Goal: Information Seeking & Learning: Check status

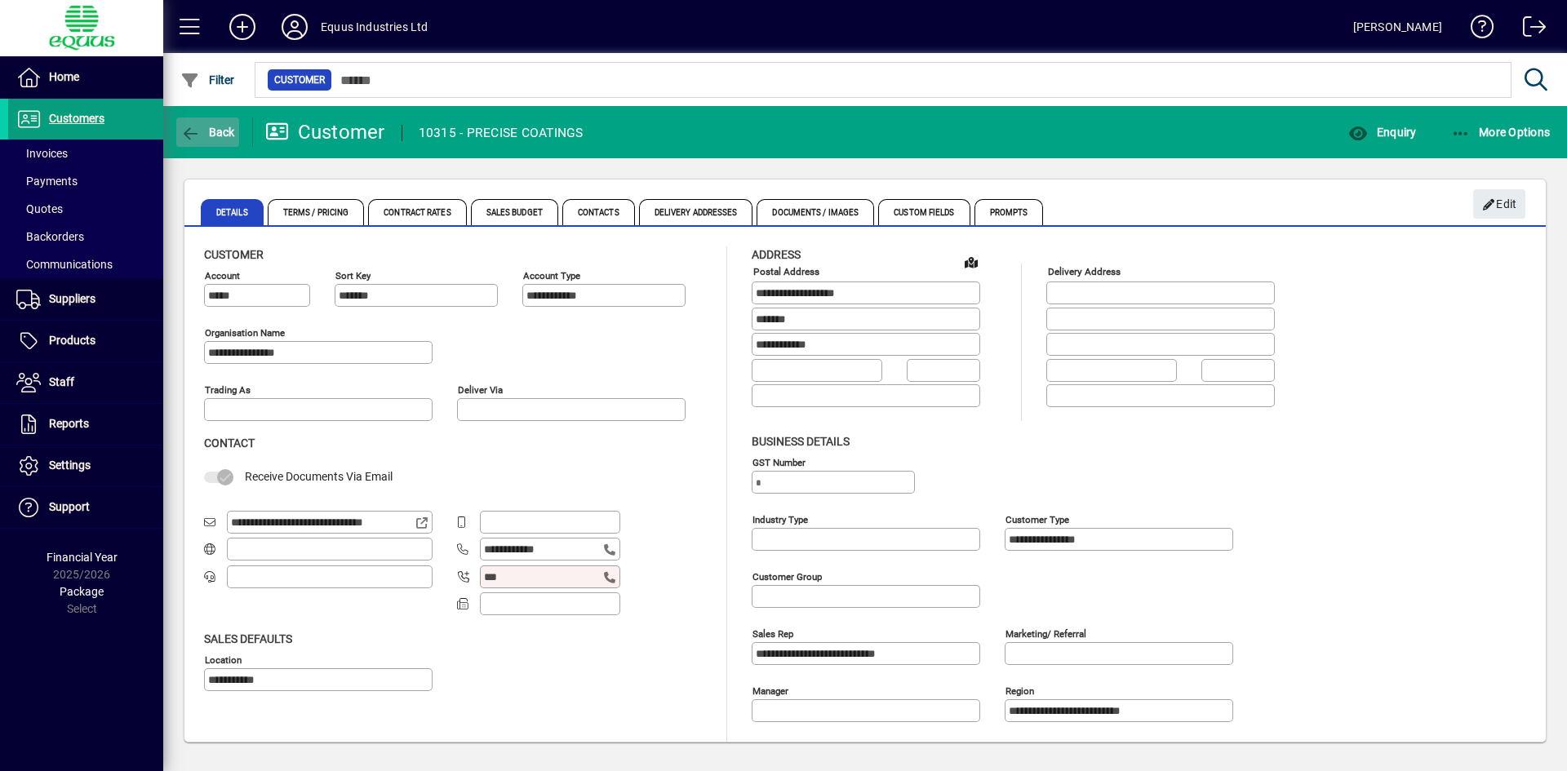
click at [204, 123] on span "button" at bounding box center [207, 132] width 63 height 39
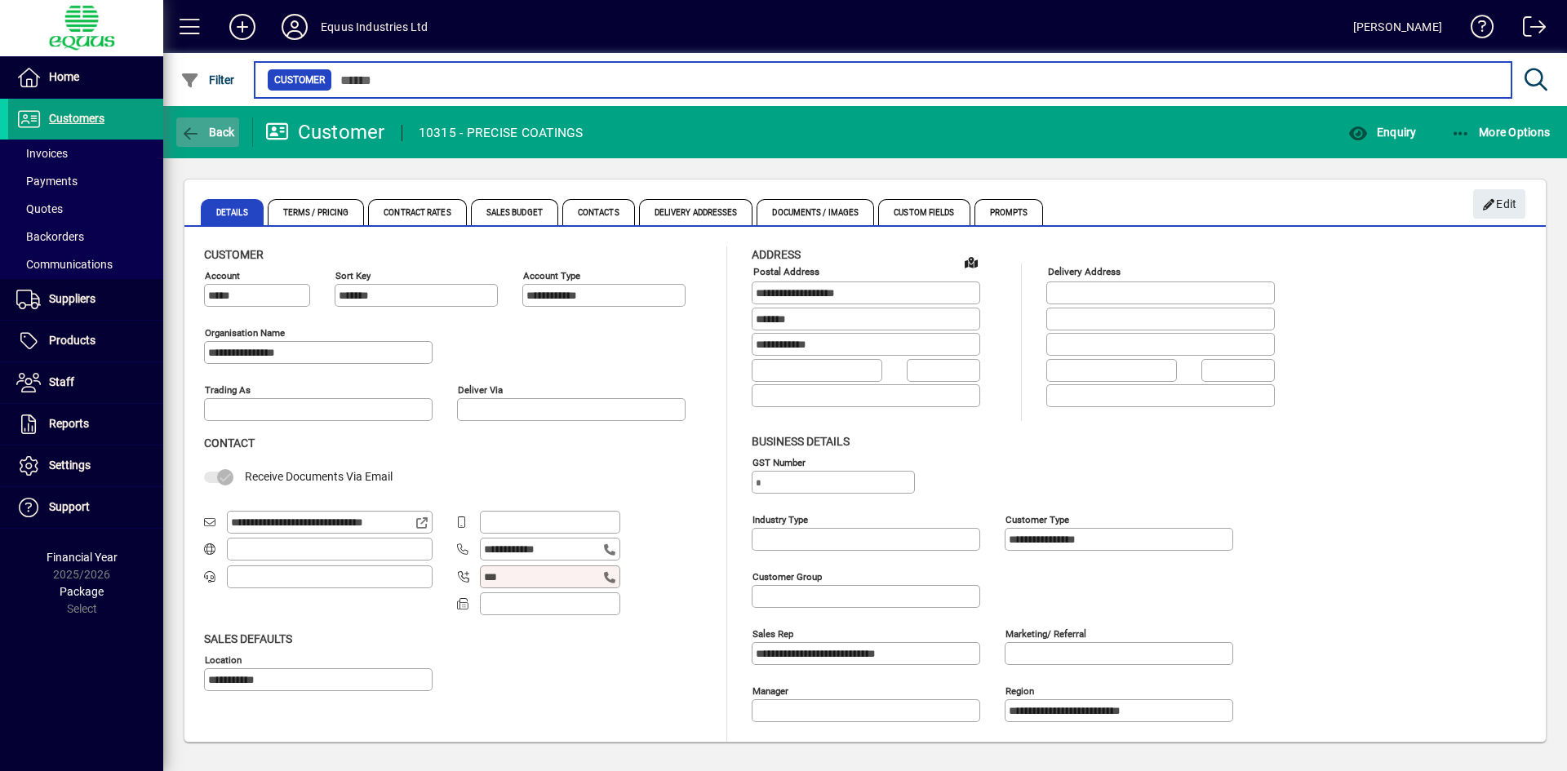
type input "*******"
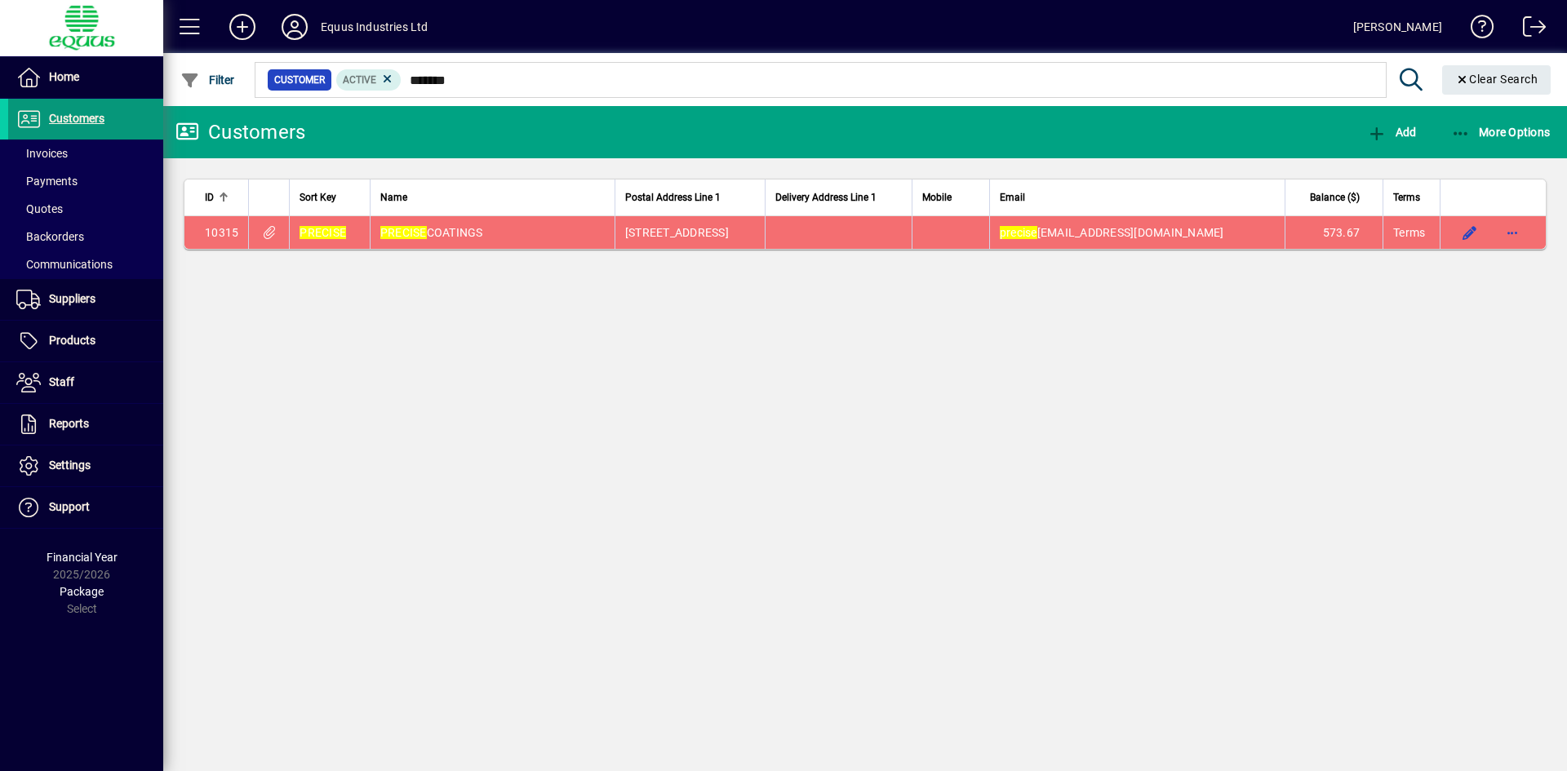
click at [69, 116] on span "Customers" at bounding box center [77, 118] width 56 height 13
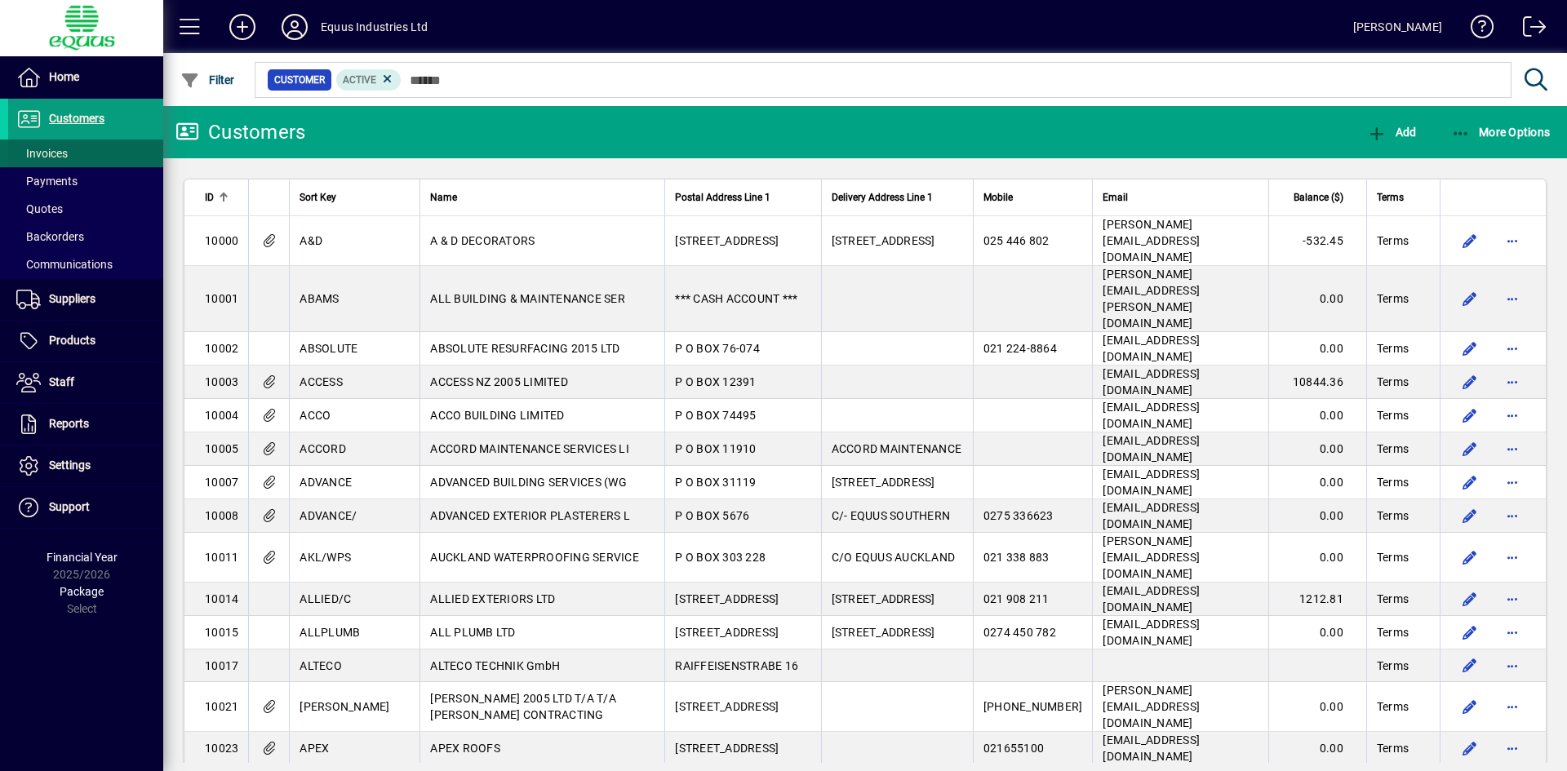
click at [64, 156] on span "Invoices" at bounding box center [41, 153] width 51 height 13
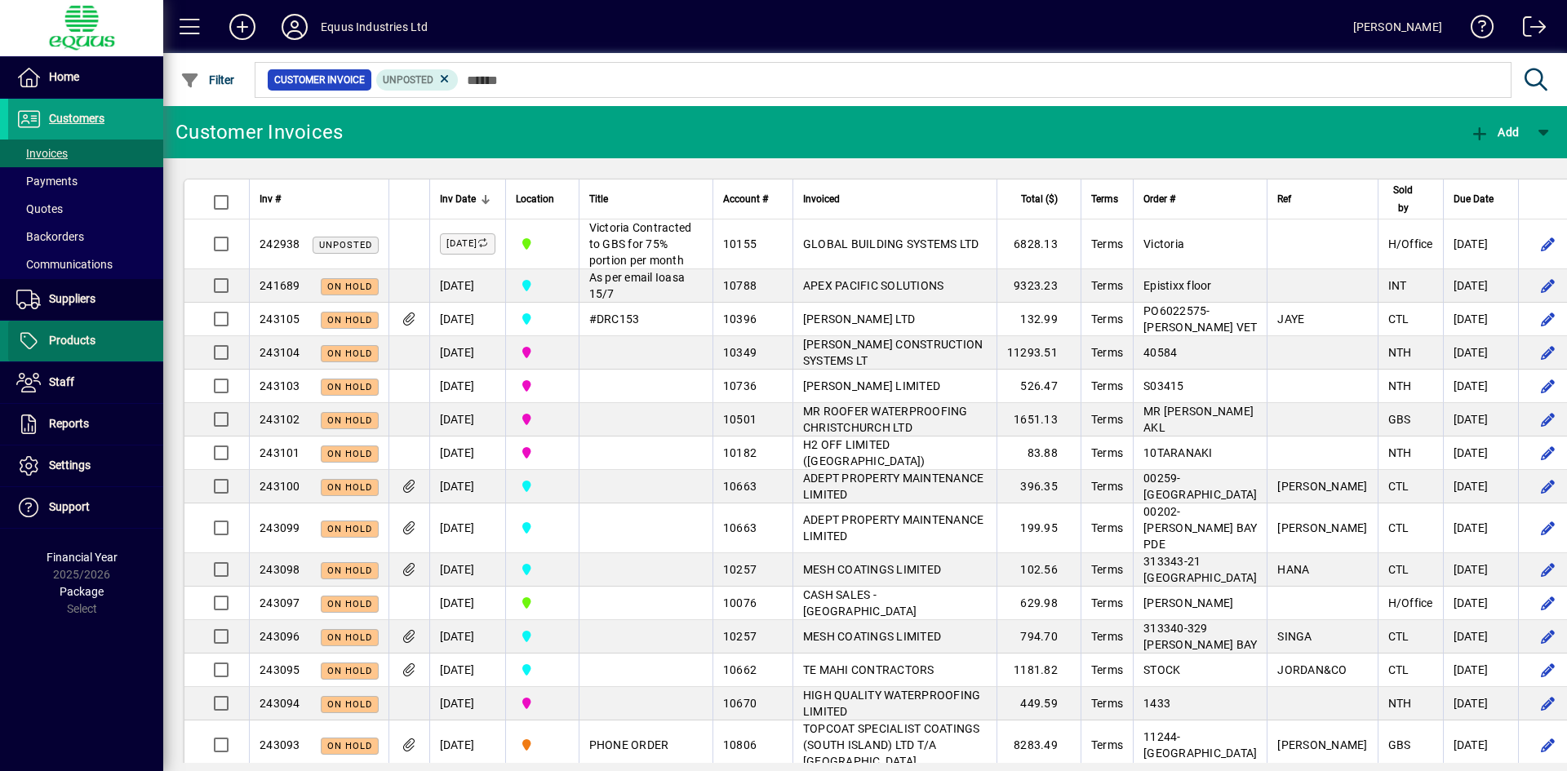
drag, startPoint x: 114, startPoint y: 326, endPoint x: 73, endPoint y: 337, distance: 43.0
click at [73, 337] on span "Products" at bounding box center [72, 340] width 47 height 13
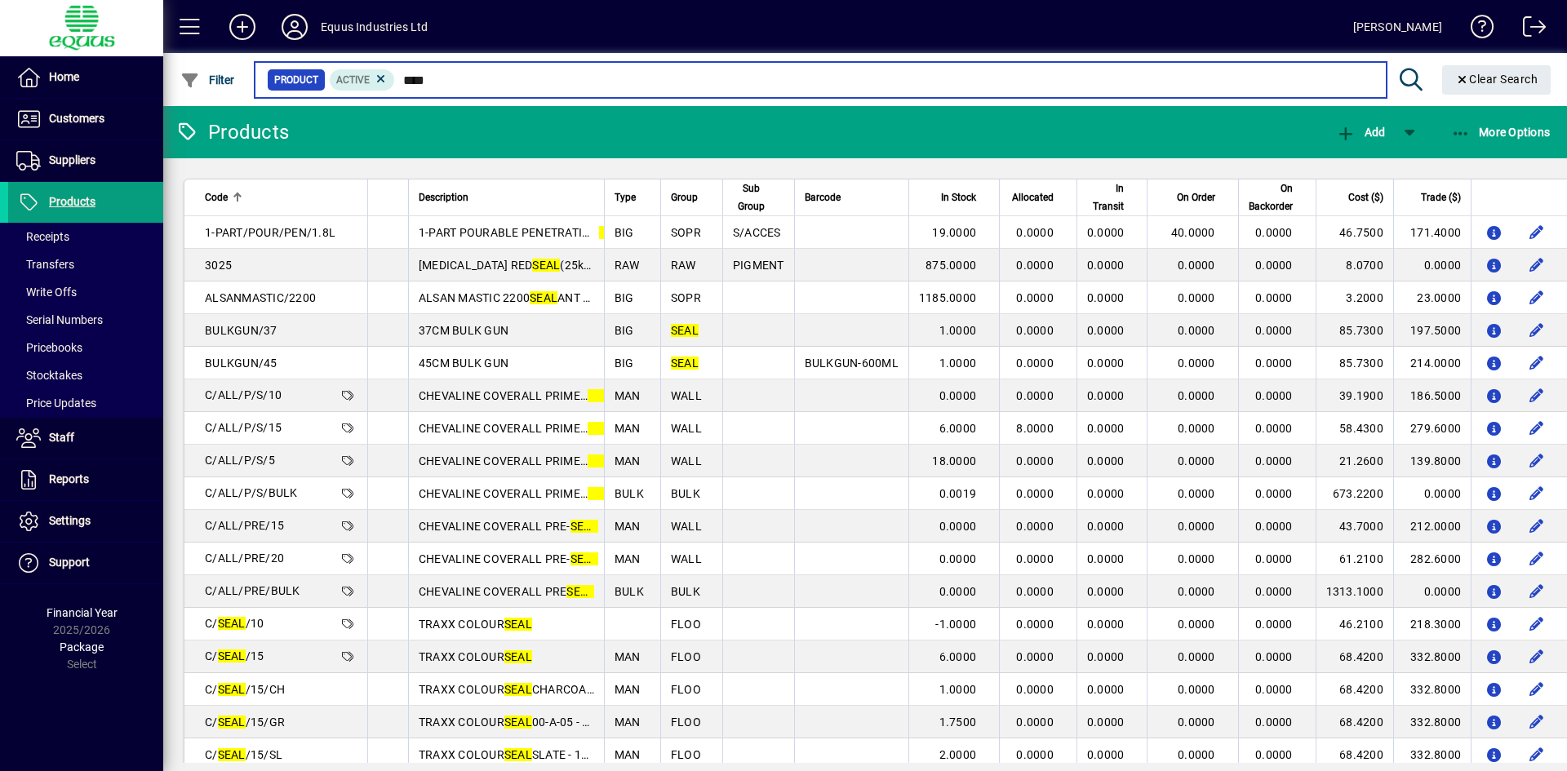
type input "*****"
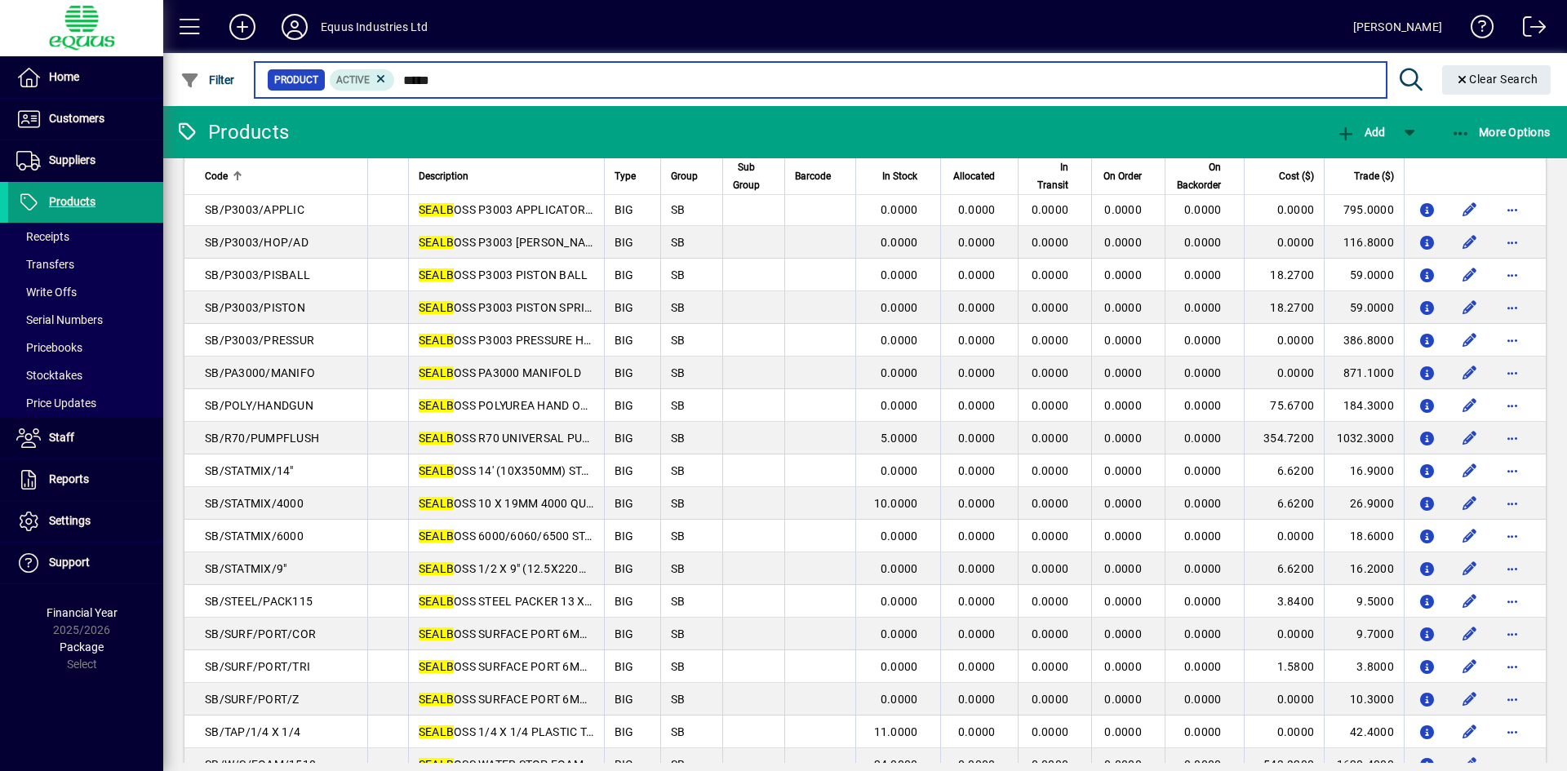
scroll to position [1433, 0]
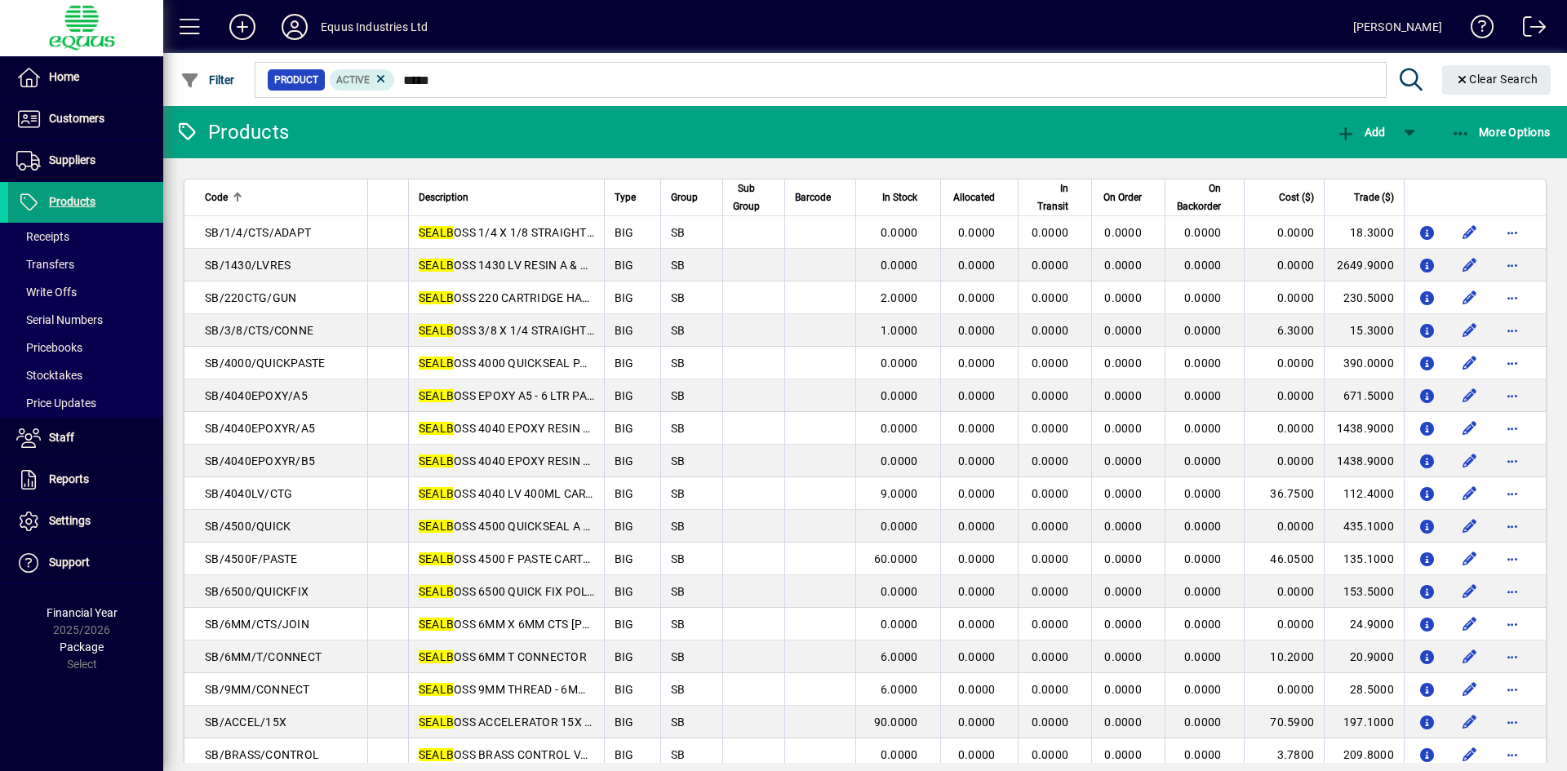
scroll to position [1433, 0]
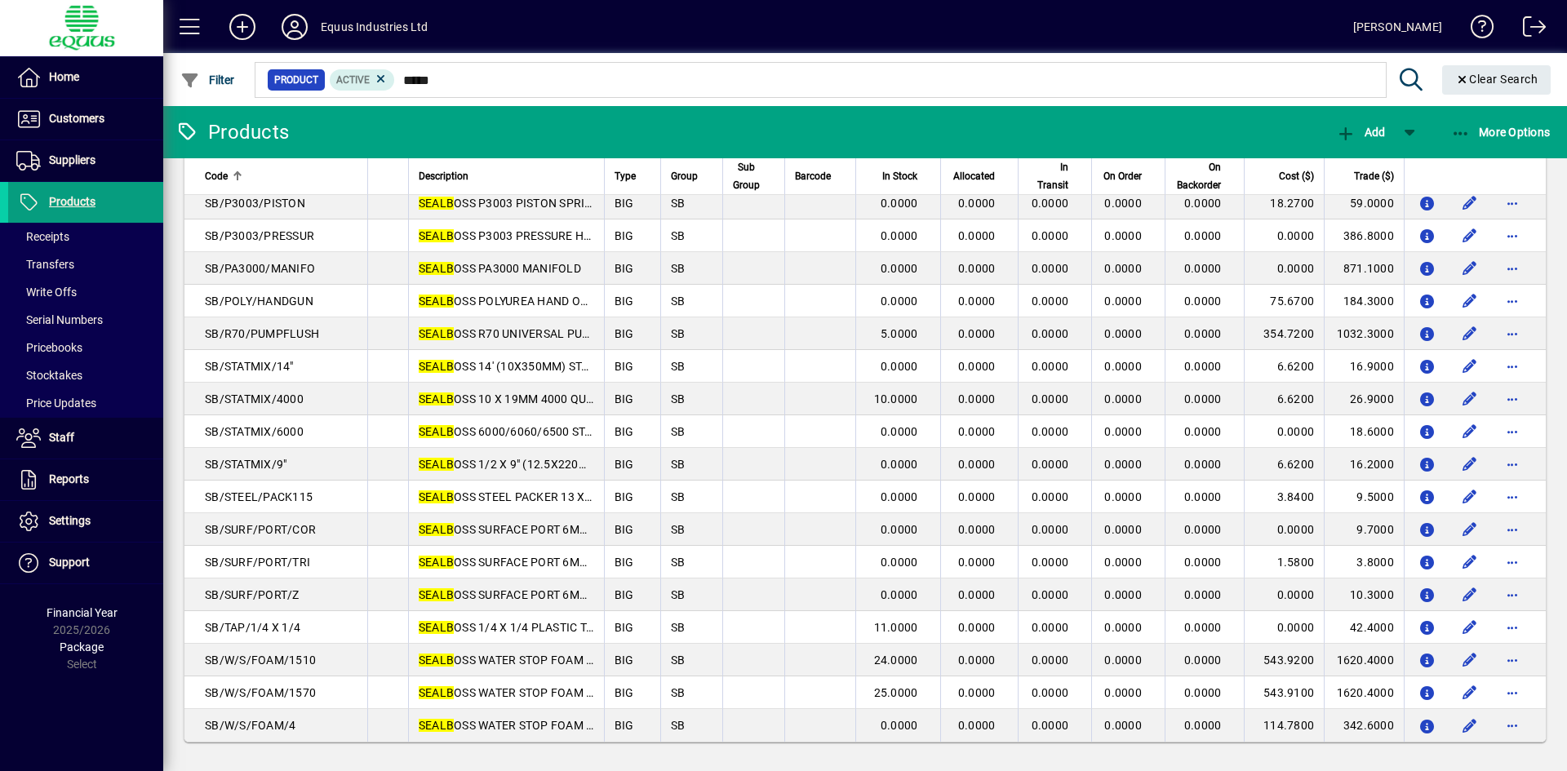
type input "*****"
click at [80, 114] on span "Customers" at bounding box center [77, 118] width 56 height 13
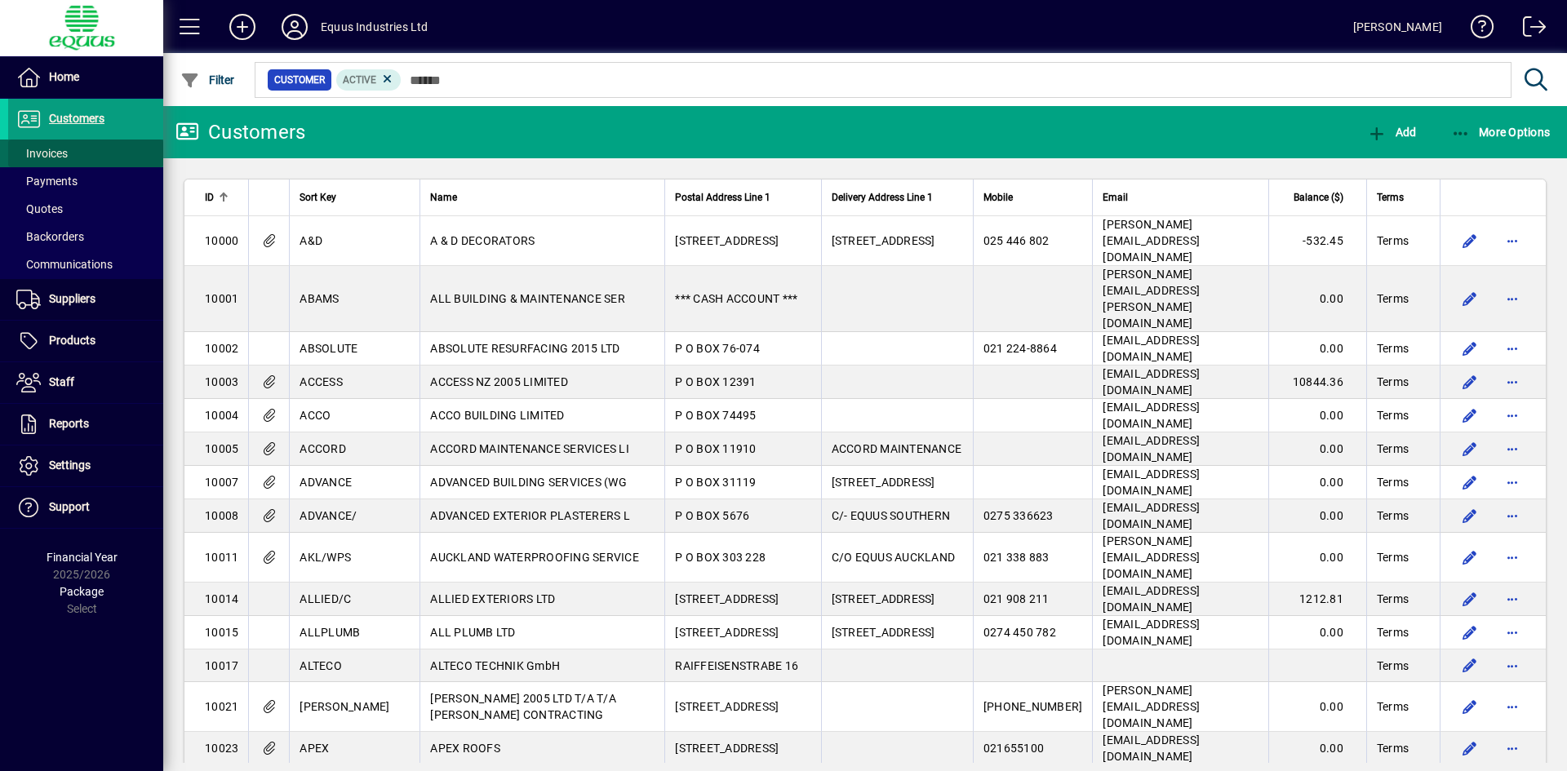
click at [62, 147] on span "Invoices" at bounding box center [41, 153] width 51 height 13
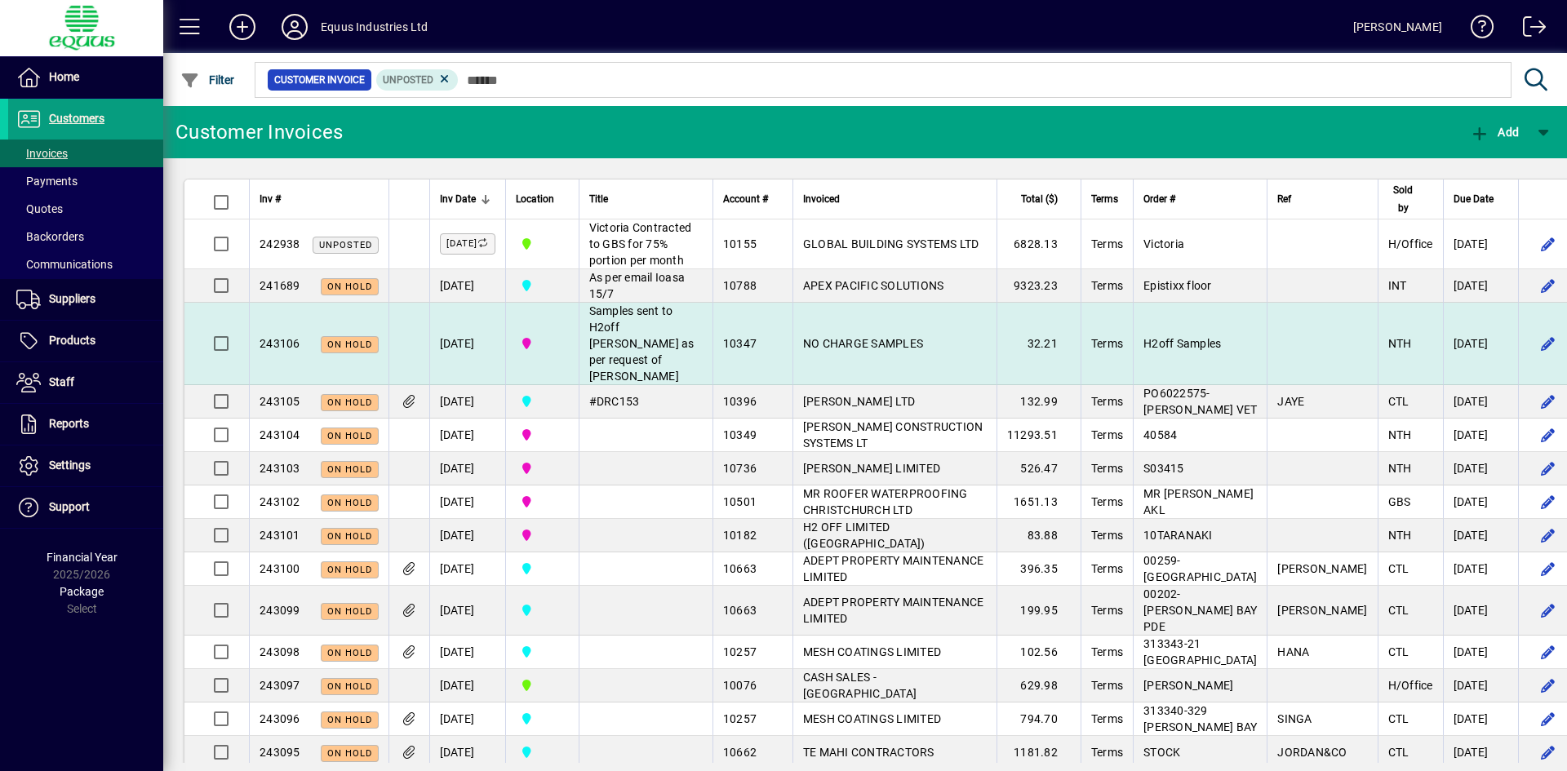
click at [652, 370] on span "Samples sent to H2off Giovanni as per request of Rob" at bounding box center [641, 343] width 105 height 78
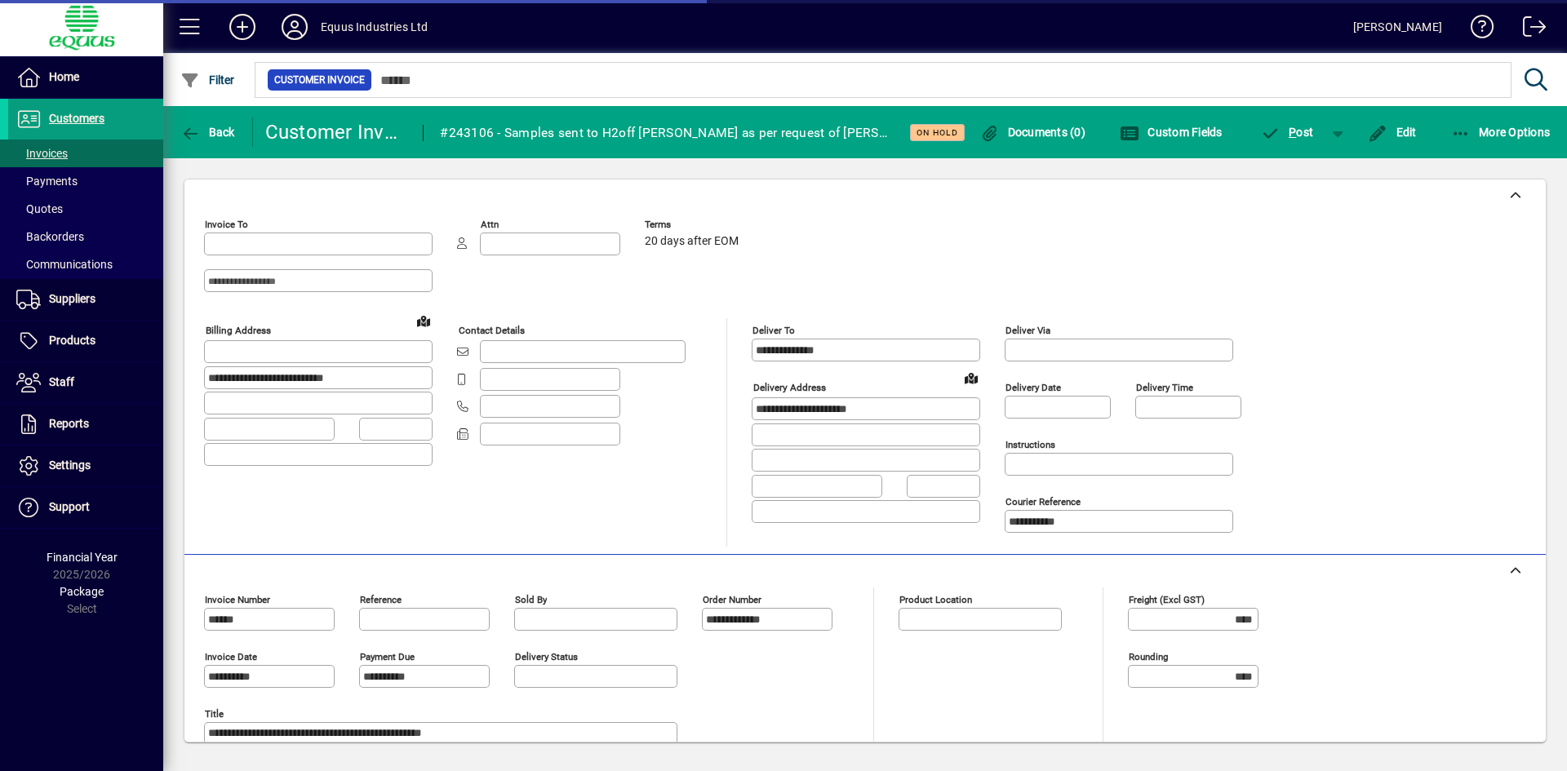
type input "**********"
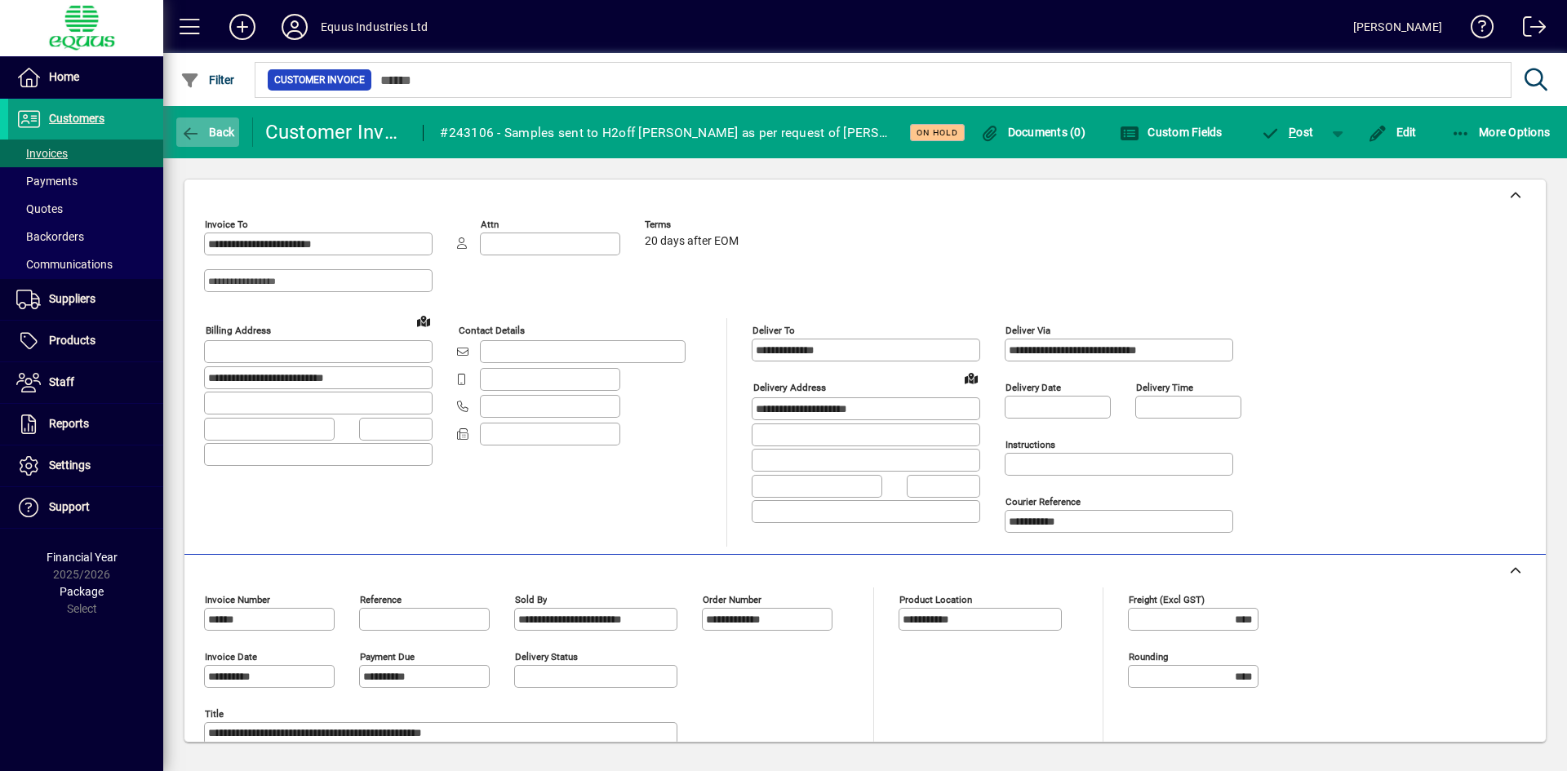
click at [189, 126] on icon "button" at bounding box center [190, 134] width 20 height 16
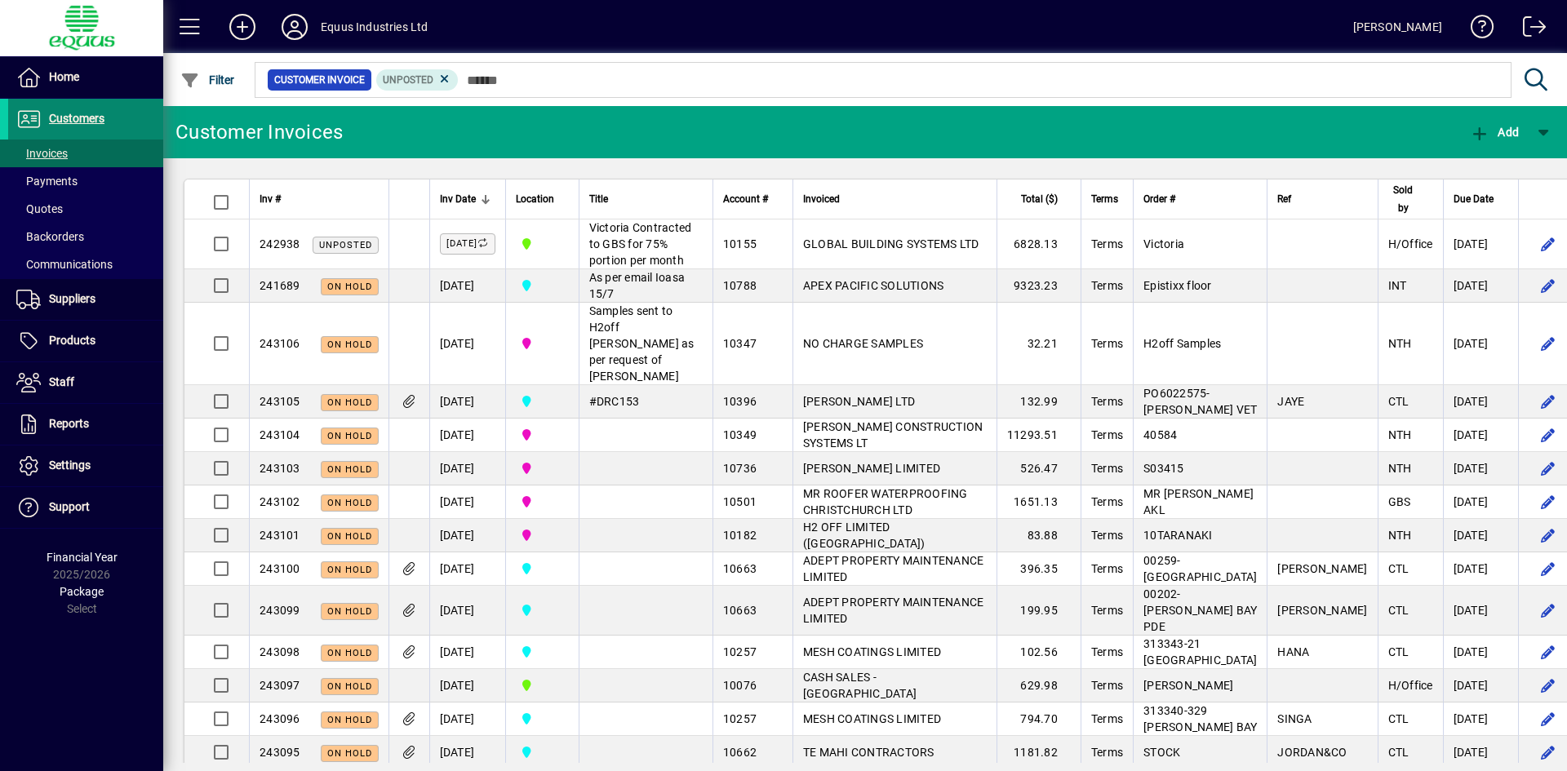
click at [67, 119] on span "Customers" at bounding box center [77, 118] width 56 height 13
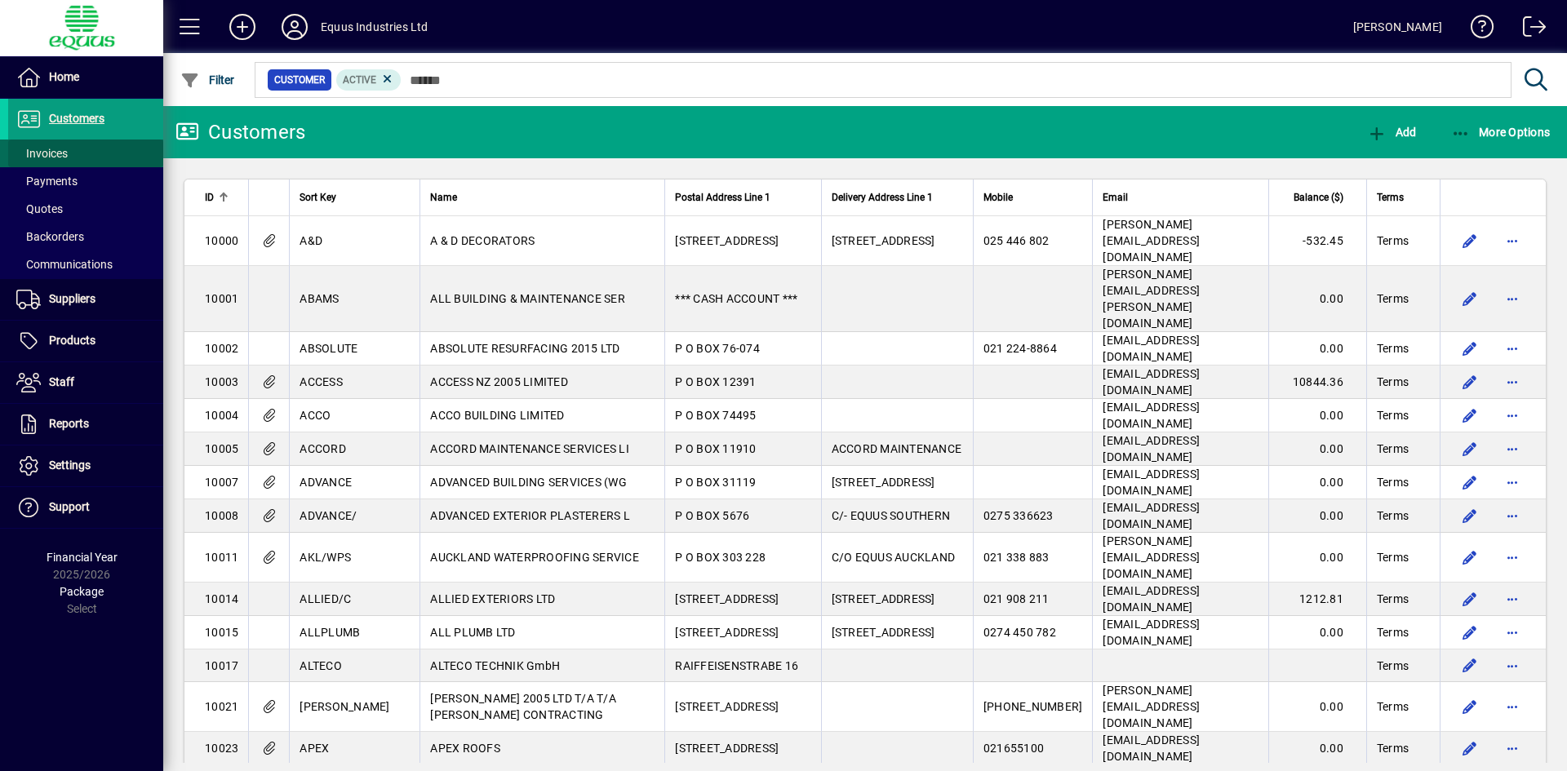
click at [60, 151] on span "Invoices" at bounding box center [41, 153] width 51 height 13
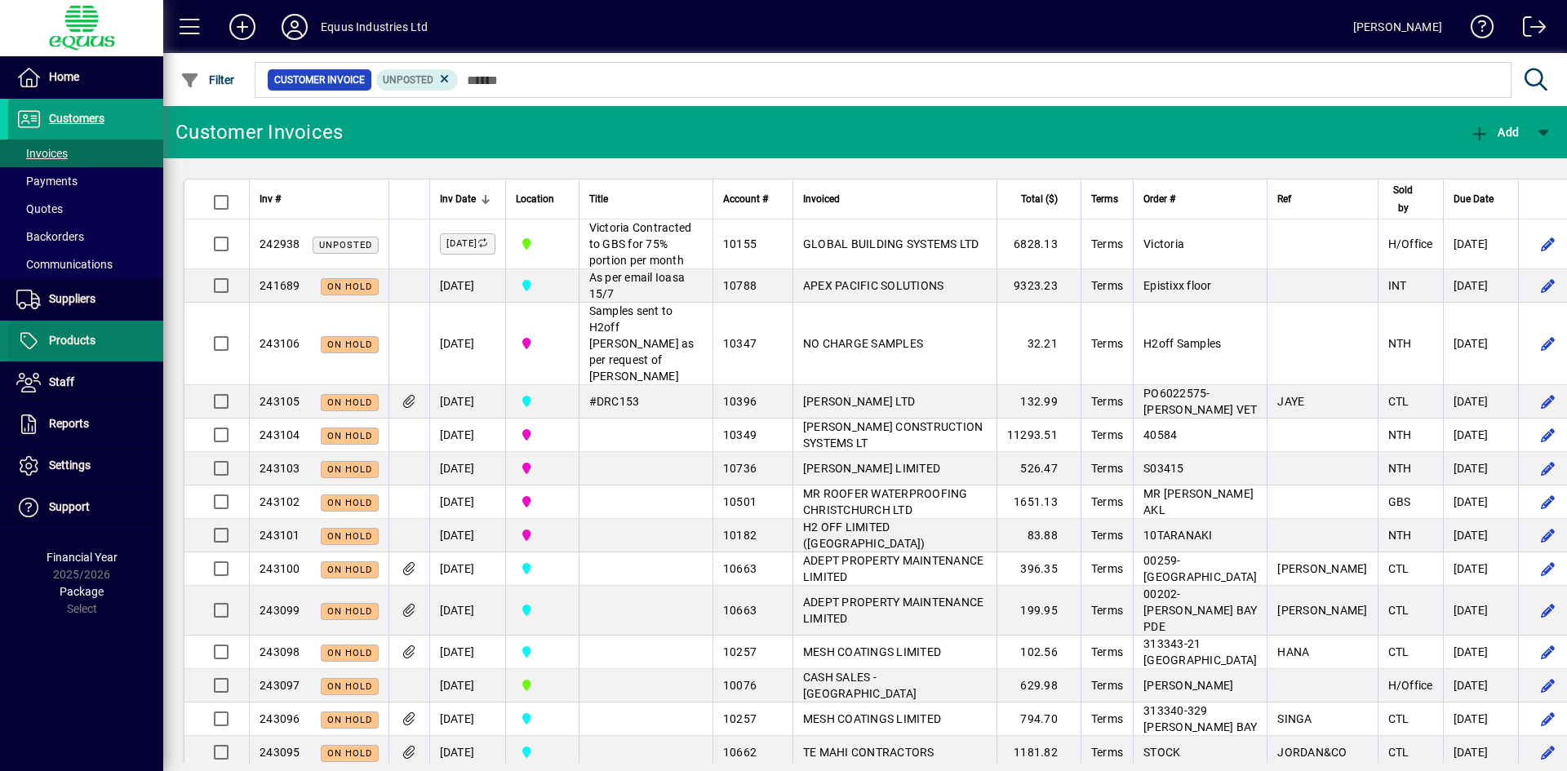
click at [74, 340] on span "Products" at bounding box center [72, 340] width 47 height 13
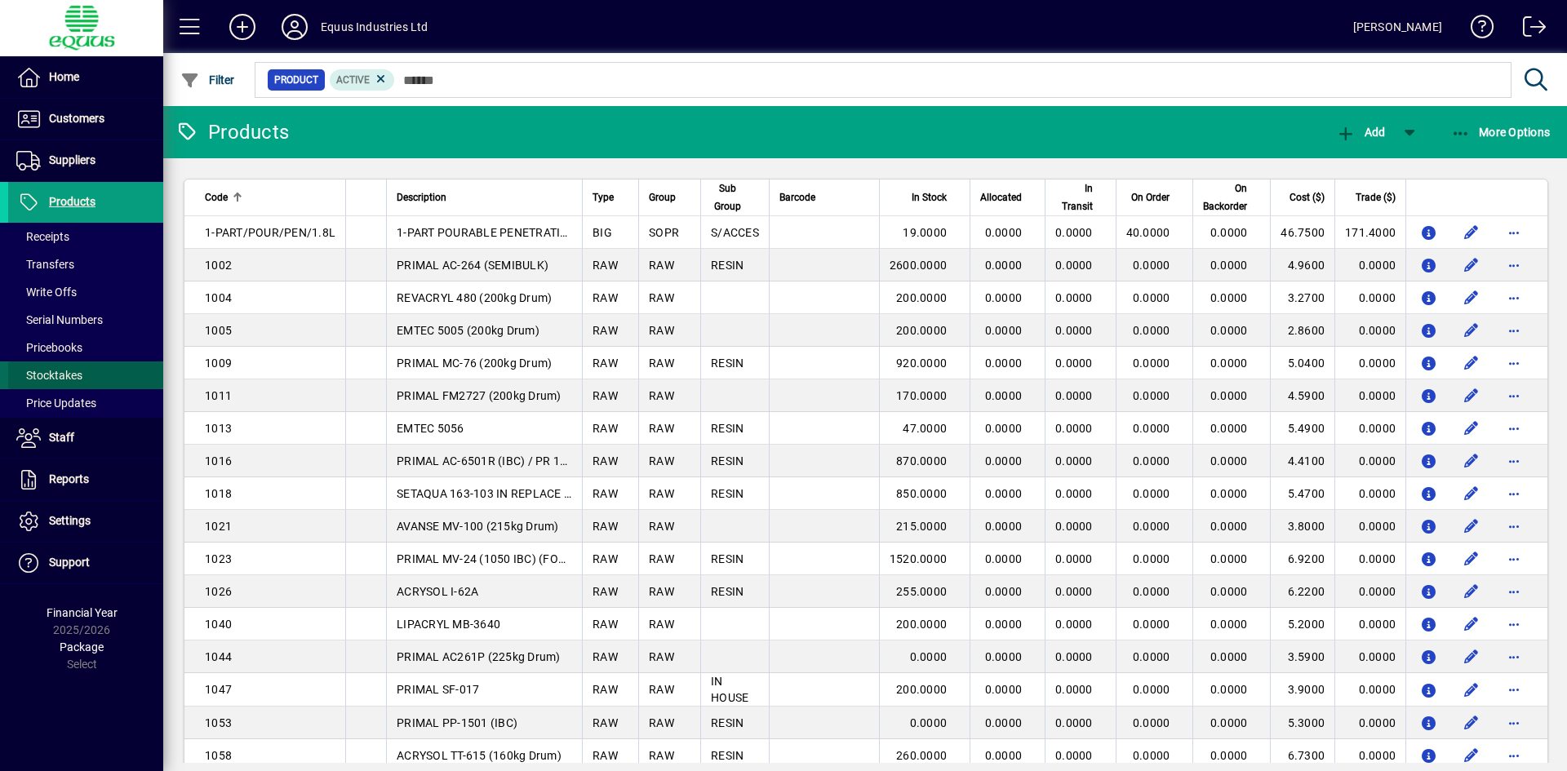
click at [71, 375] on span "Stocktakes" at bounding box center [49, 375] width 66 height 13
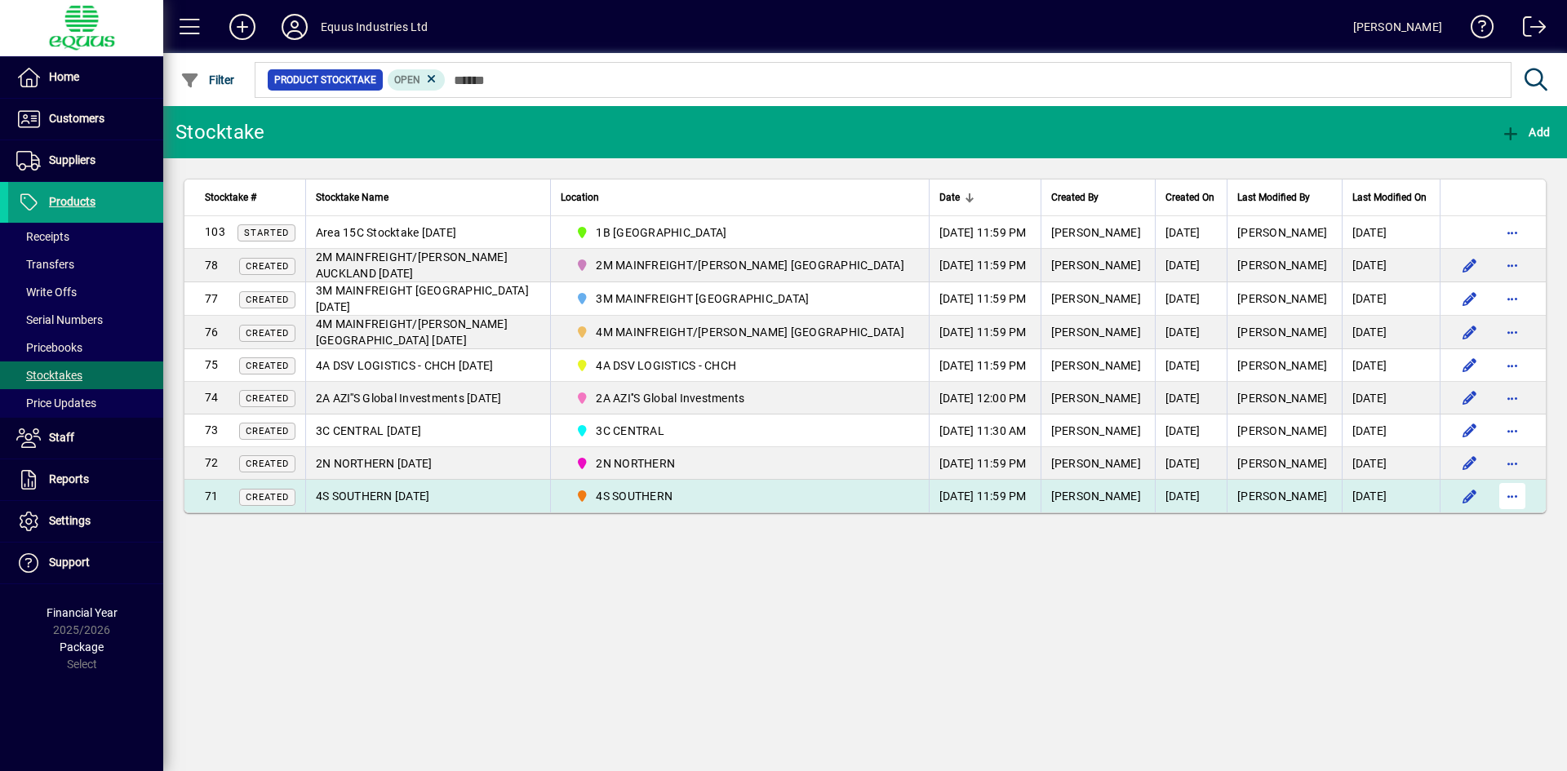
click at [1510, 494] on span "button" at bounding box center [1512, 496] width 39 height 39
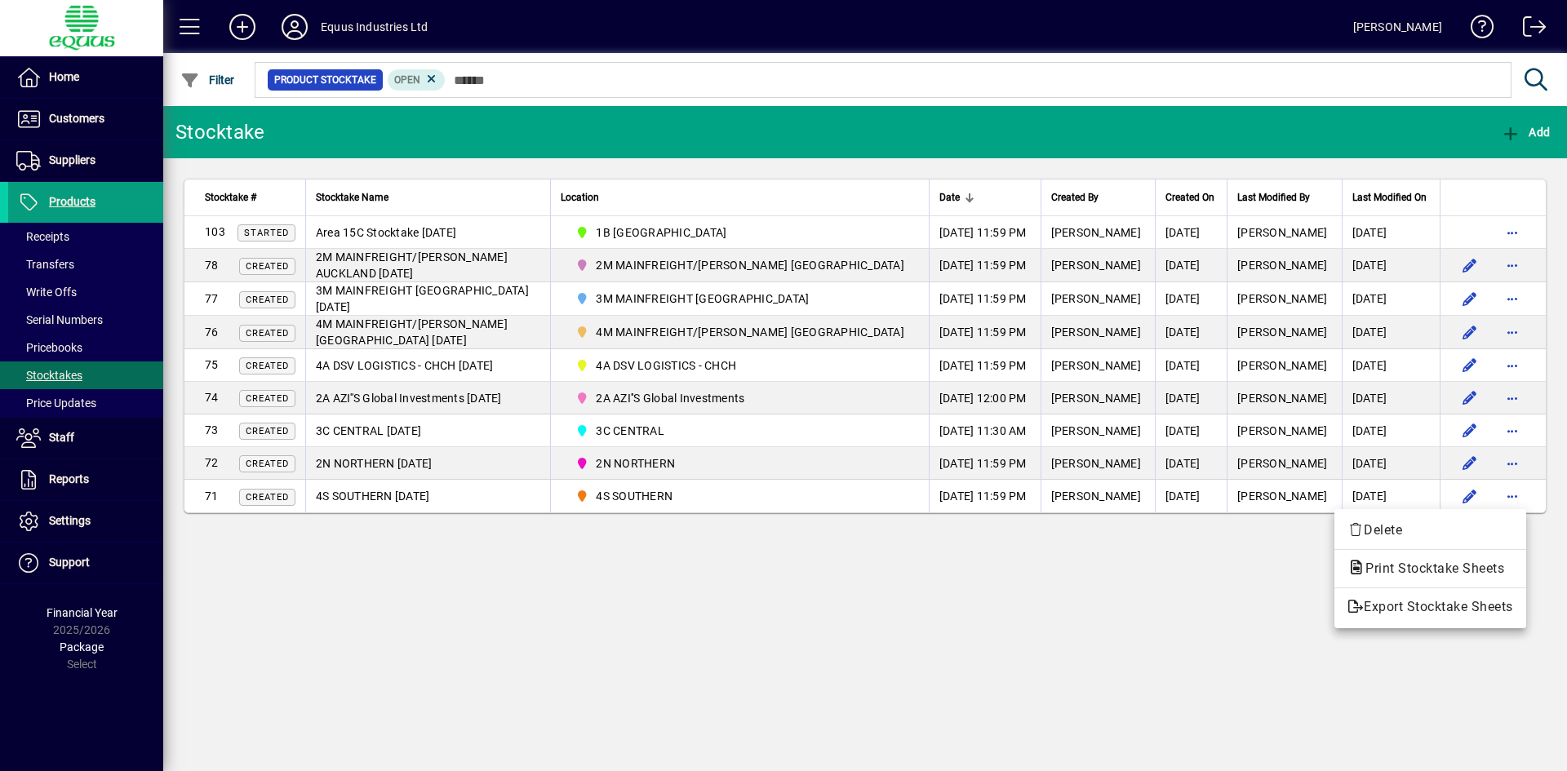
click at [1129, 611] on div at bounding box center [783, 385] width 1567 height 771
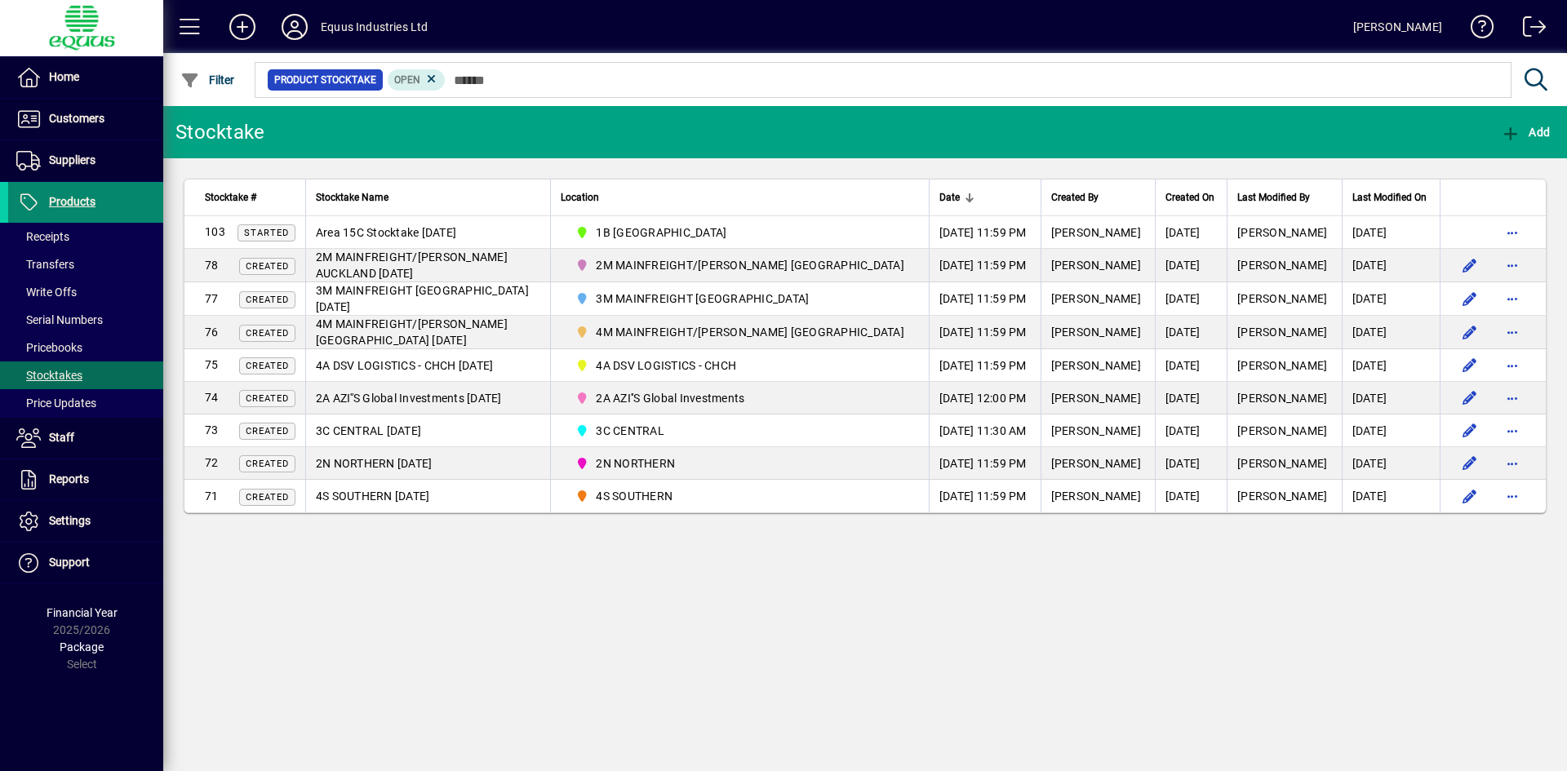
click at [73, 198] on span "Products" at bounding box center [72, 201] width 47 height 13
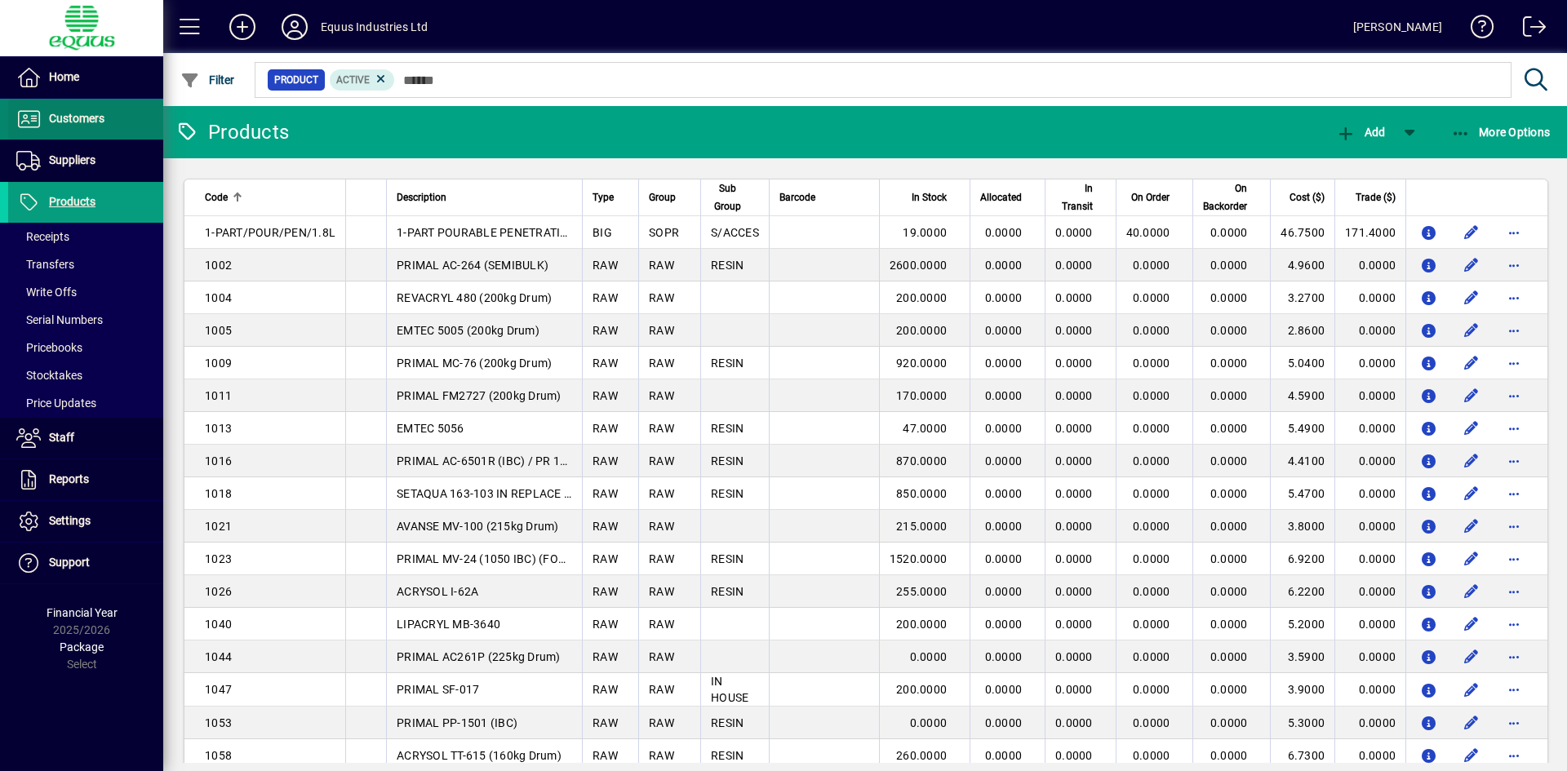
click at [69, 112] on span "Customers" at bounding box center [77, 118] width 56 height 13
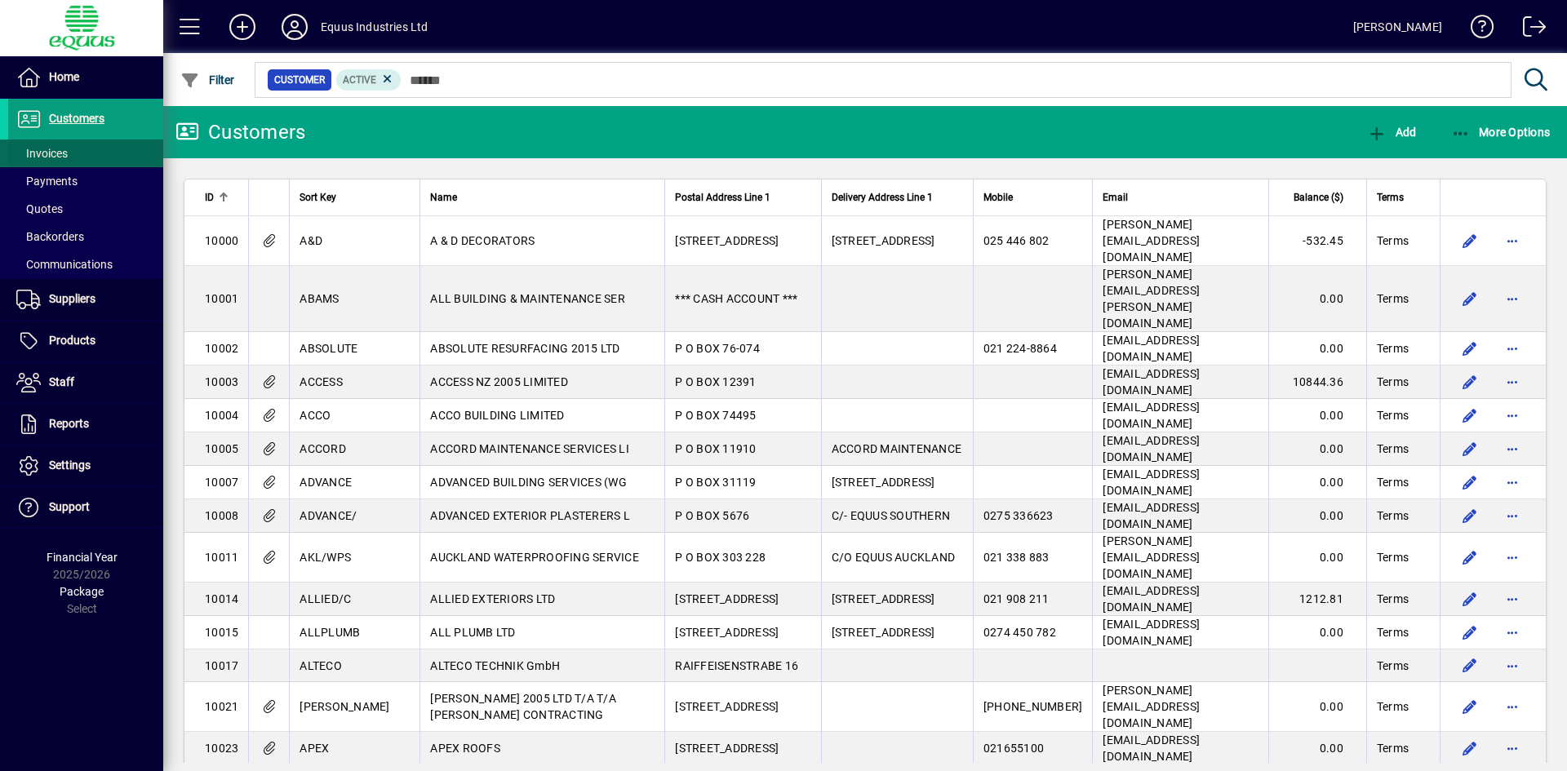
click at [54, 152] on span "Invoices" at bounding box center [41, 153] width 51 height 13
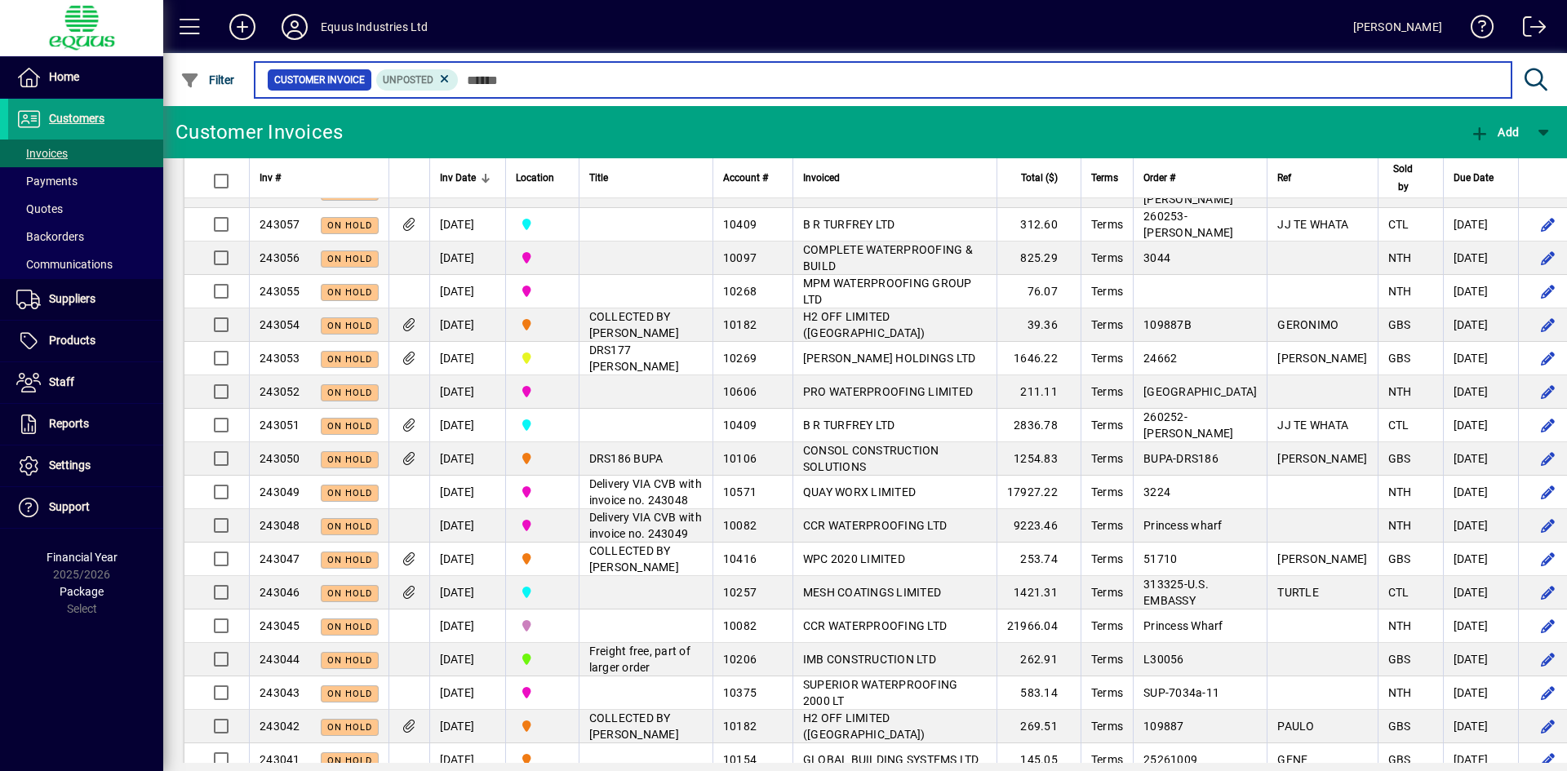
scroll to position [3528, 0]
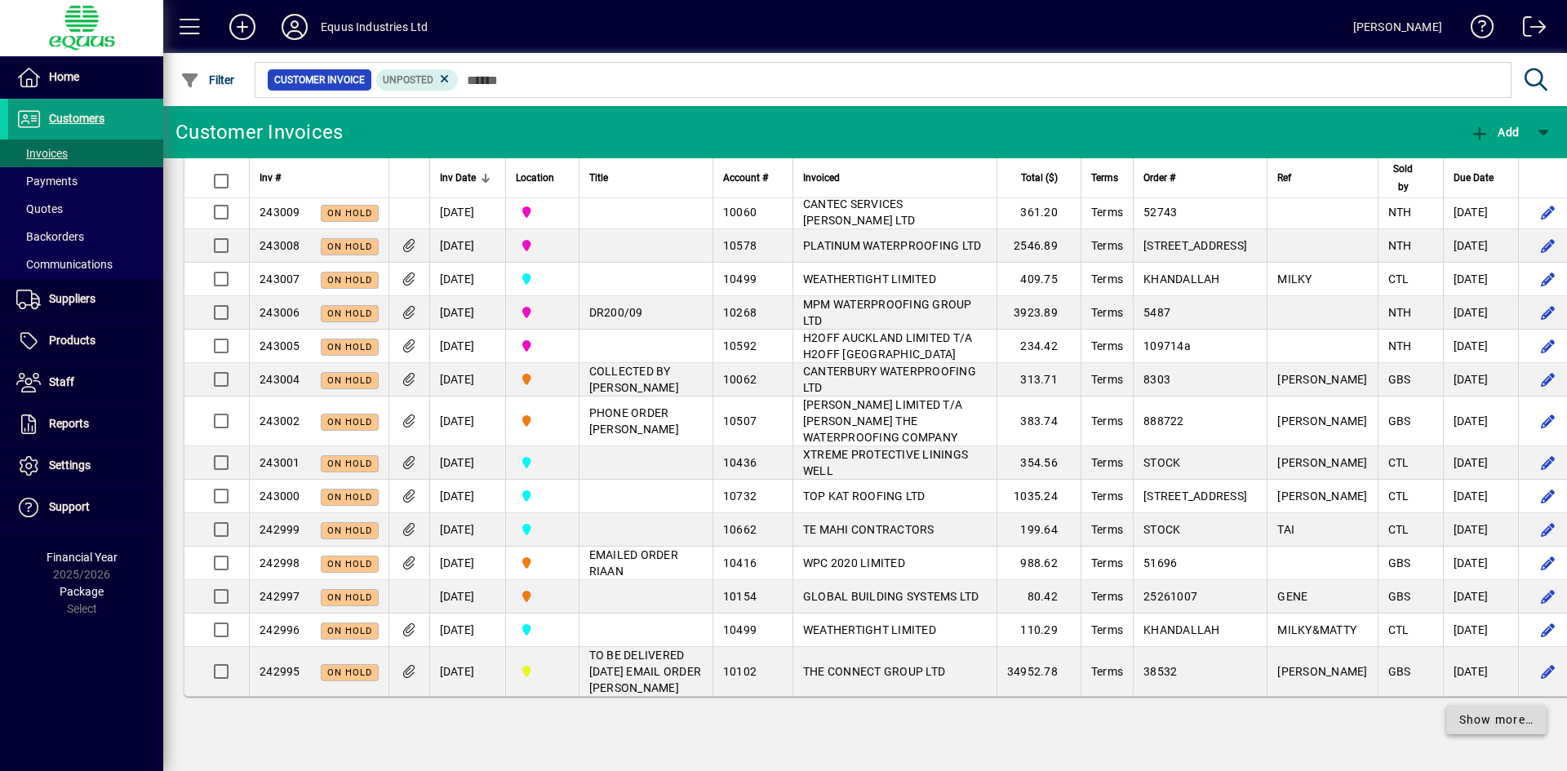
click at [1481, 729] on span "Show more…" at bounding box center [1496, 720] width 75 height 17
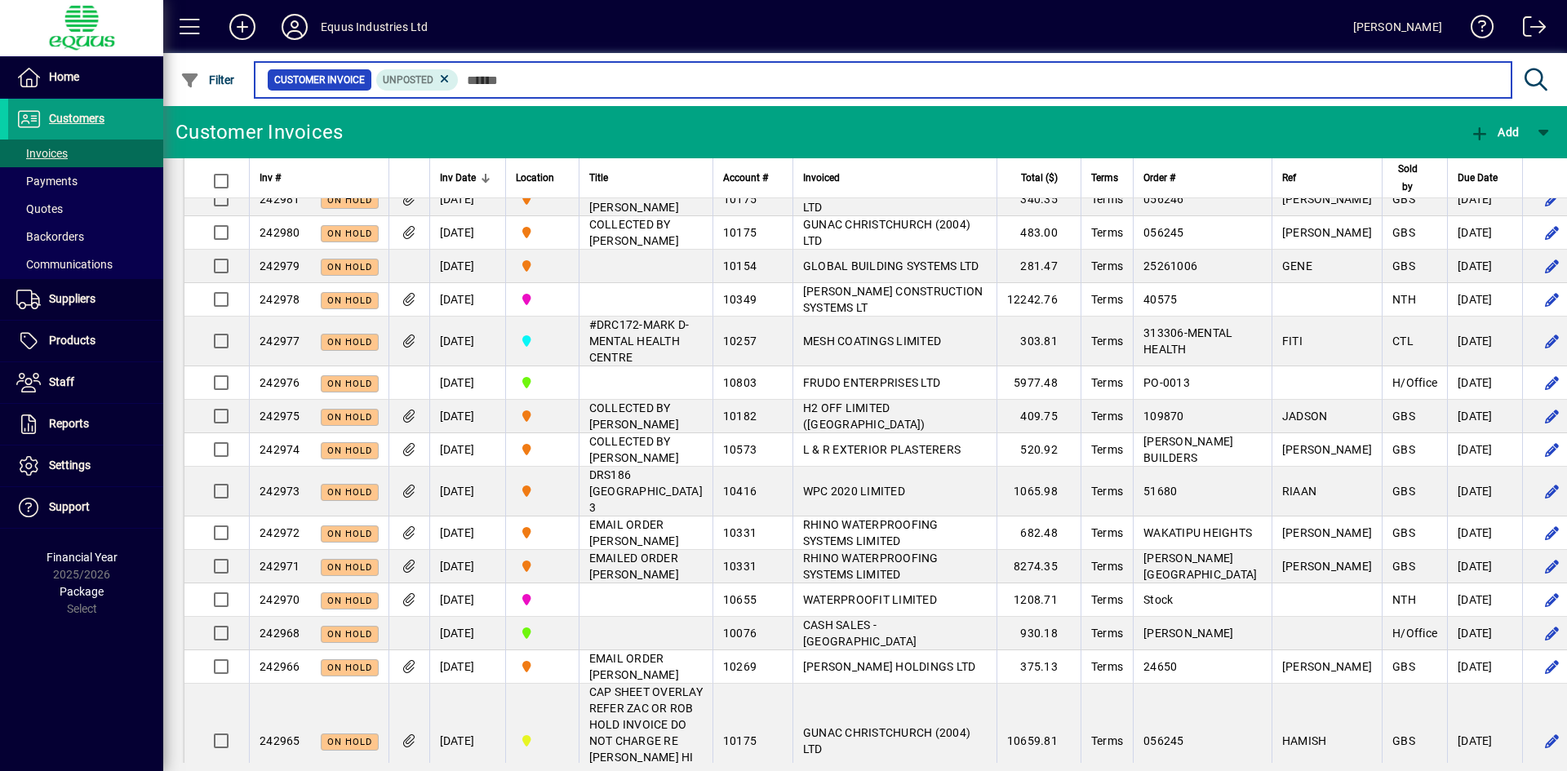
scroll to position [4115, 0]
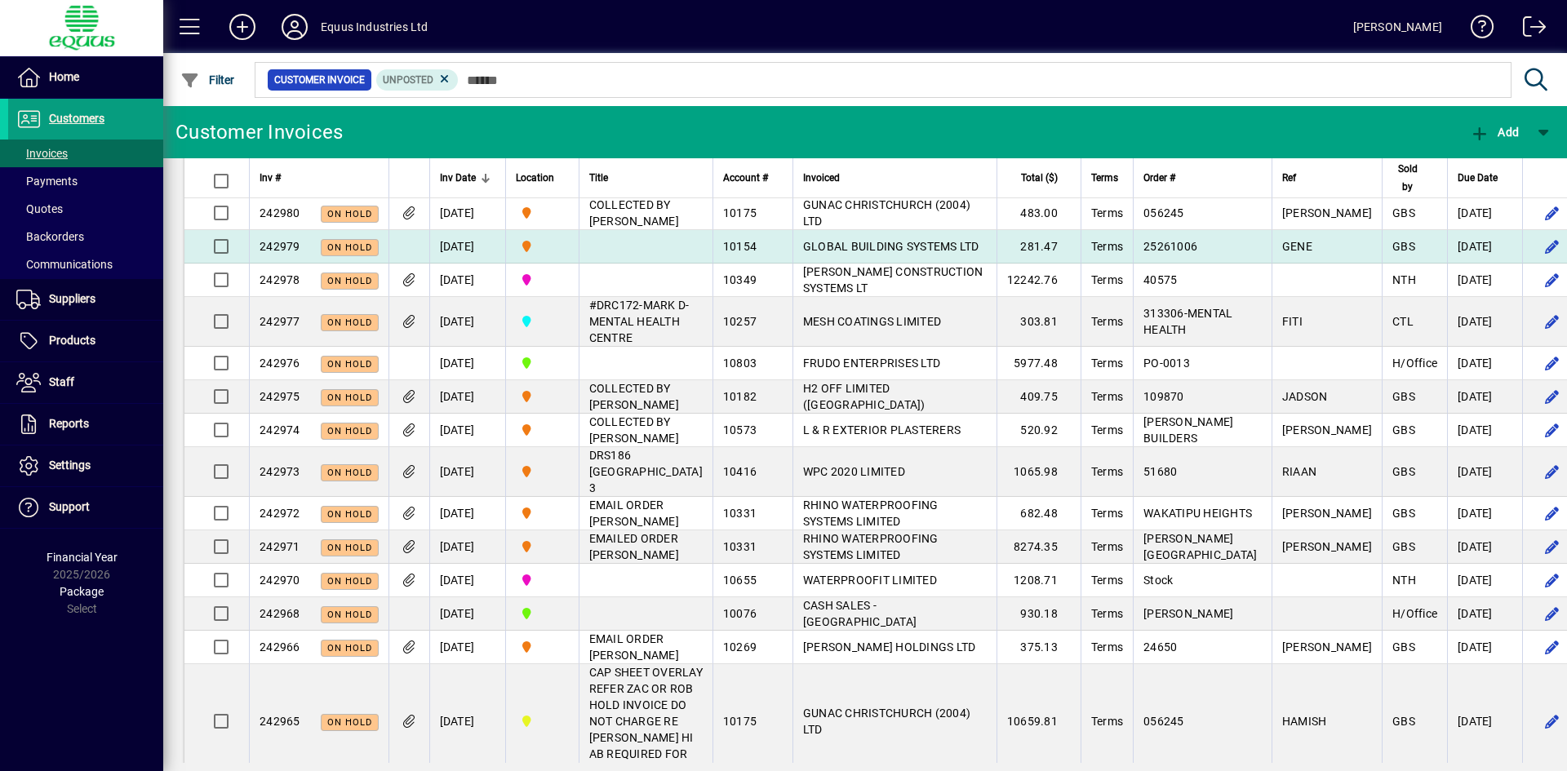
click at [906, 253] on span "GLOBAL BUILDING SYSTEMS LTD" at bounding box center [891, 246] width 176 height 13
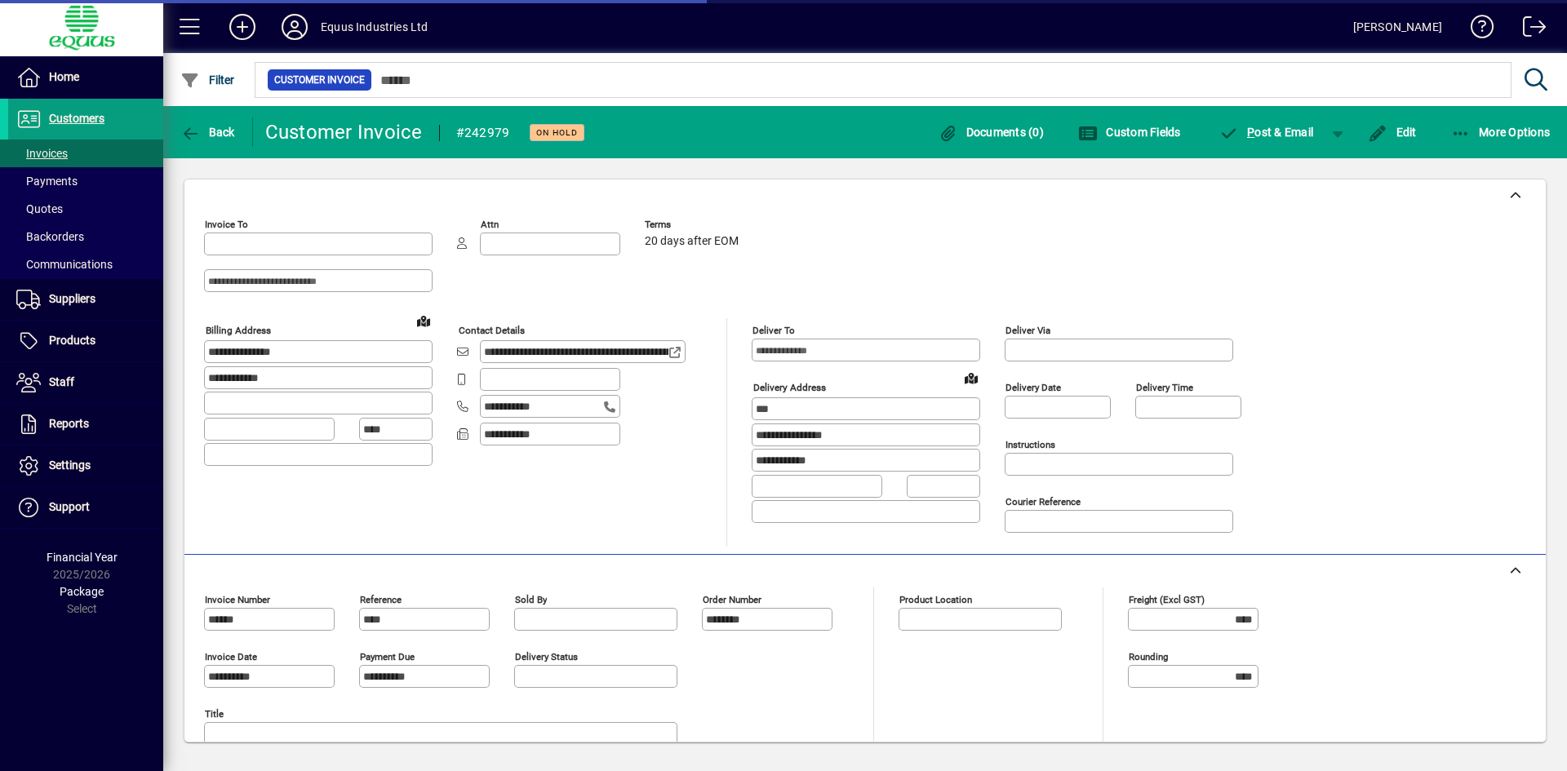
type input "**********"
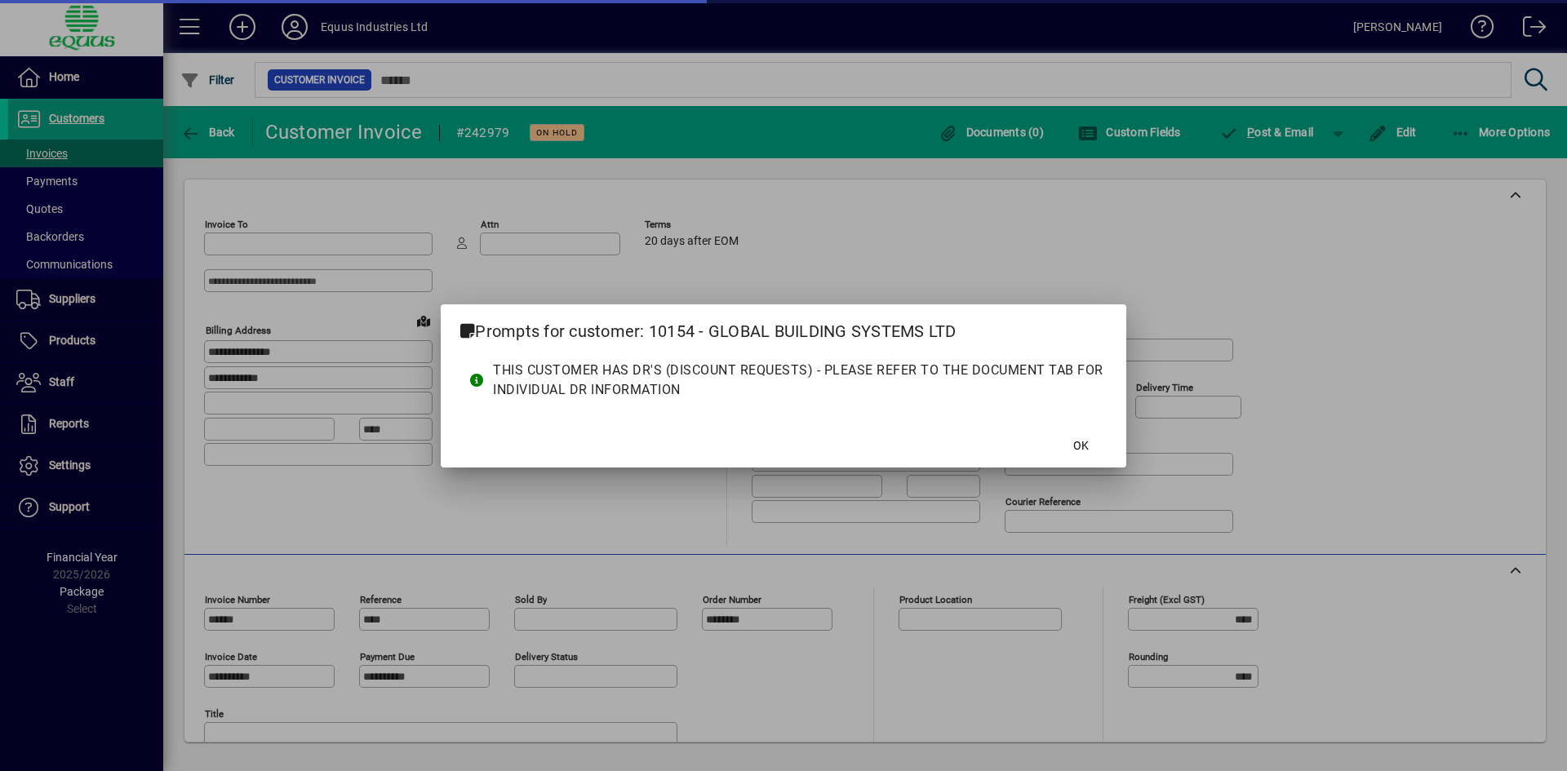
type input "**********"
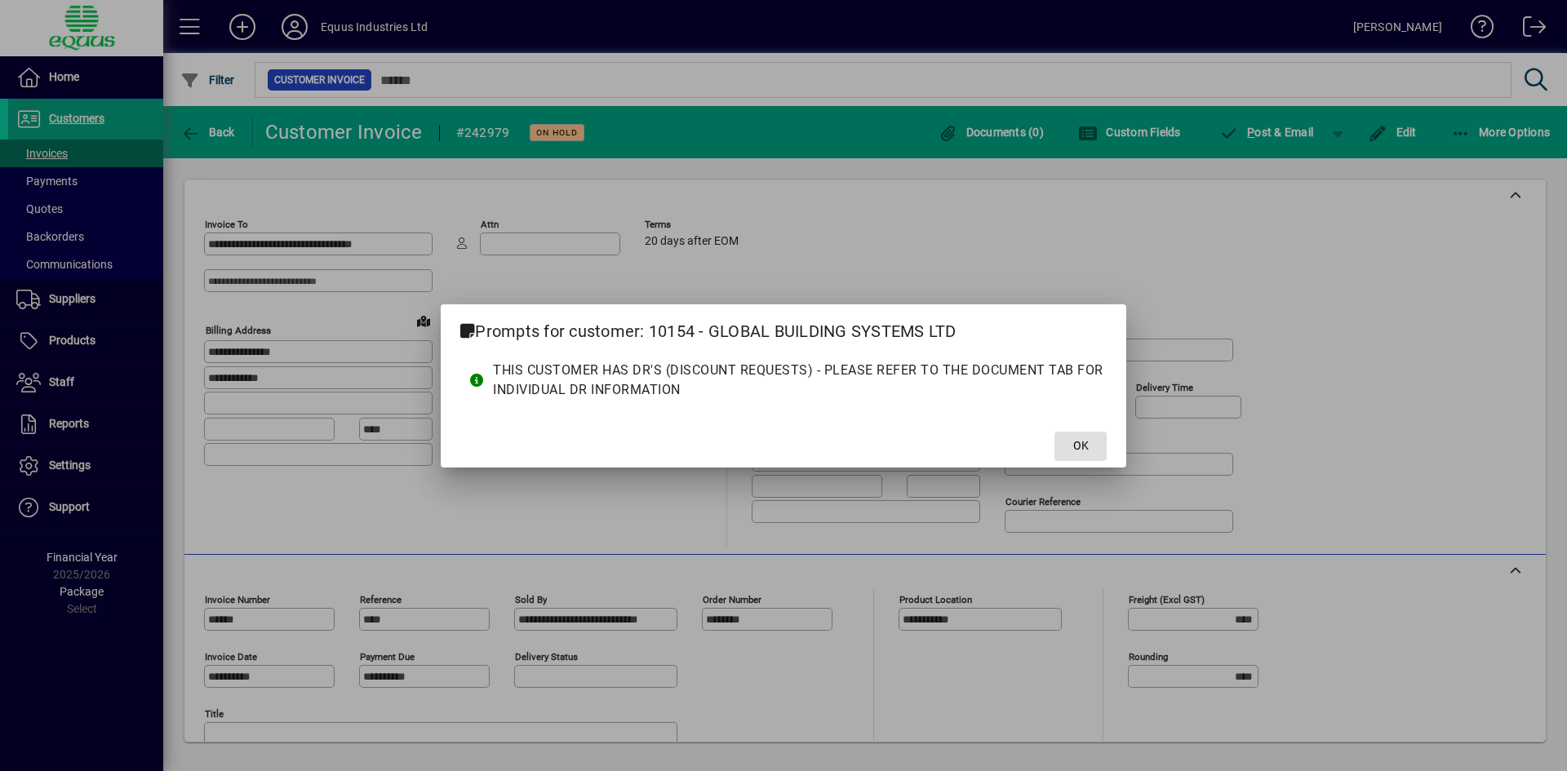
click at [1081, 446] on span "OK" at bounding box center [1081, 445] width 16 height 17
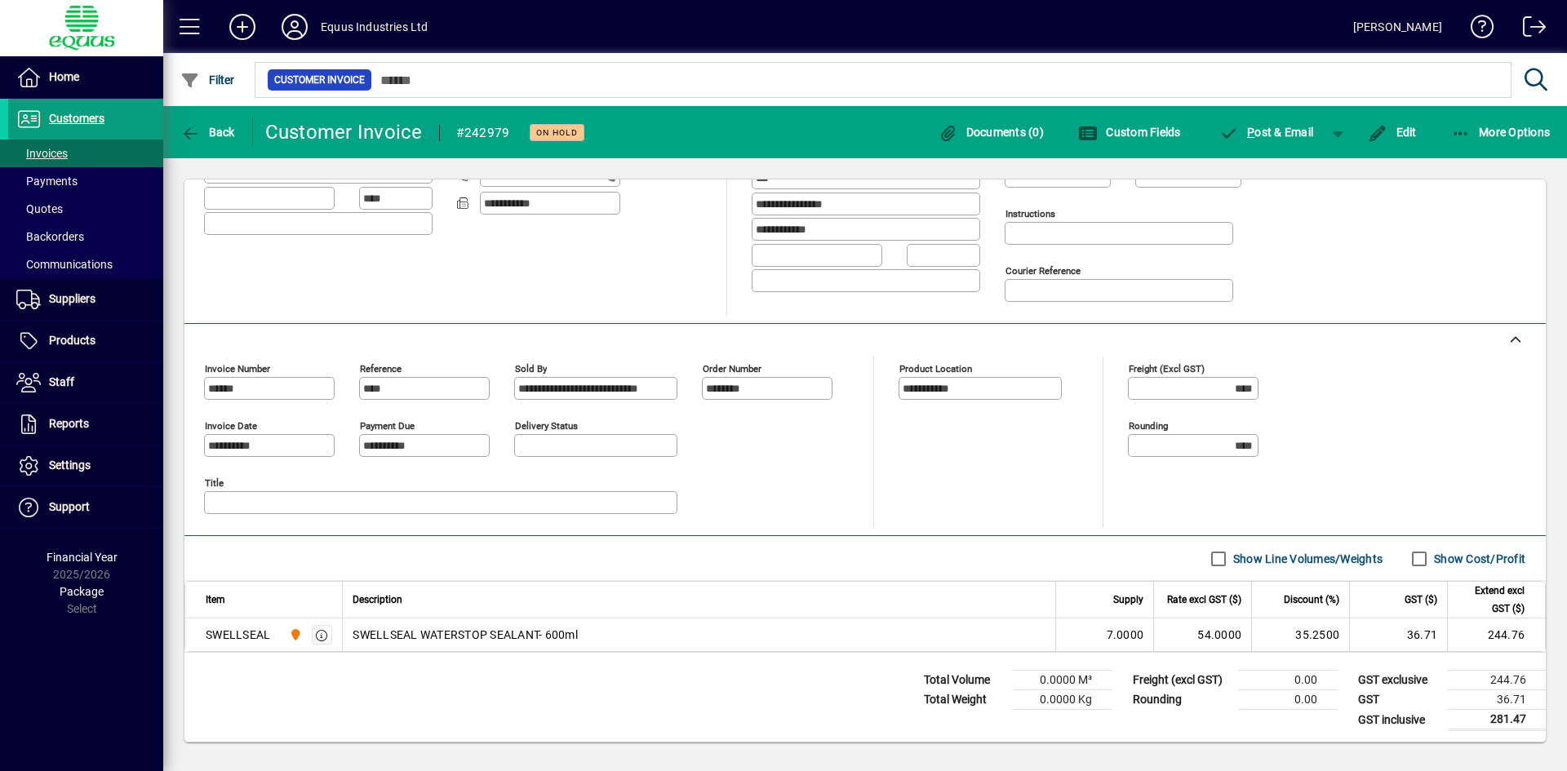
scroll to position [233, 0]
click at [202, 129] on span "Back" at bounding box center [207, 132] width 55 height 13
